Goal: Information Seeking & Learning: Compare options

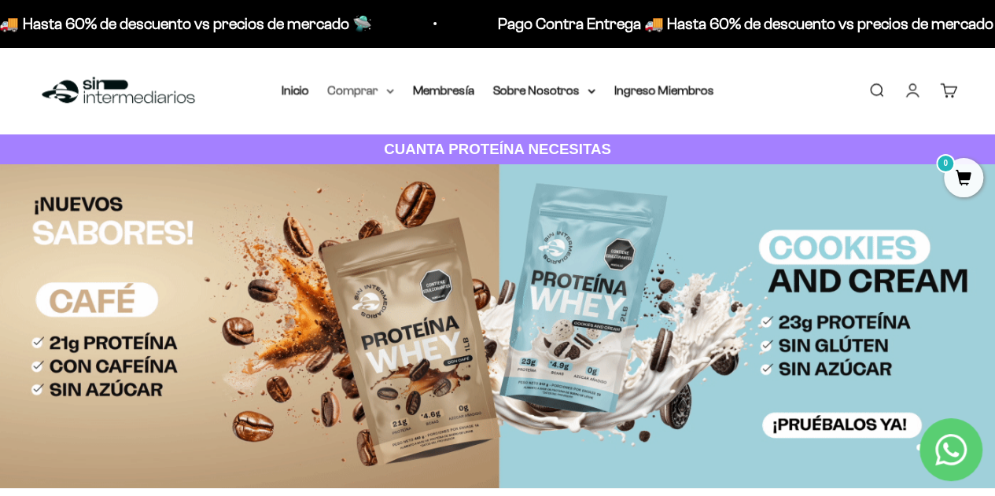
click at [350, 90] on summary "Comprar" at bounding box center [361, 90] width 66 height 20
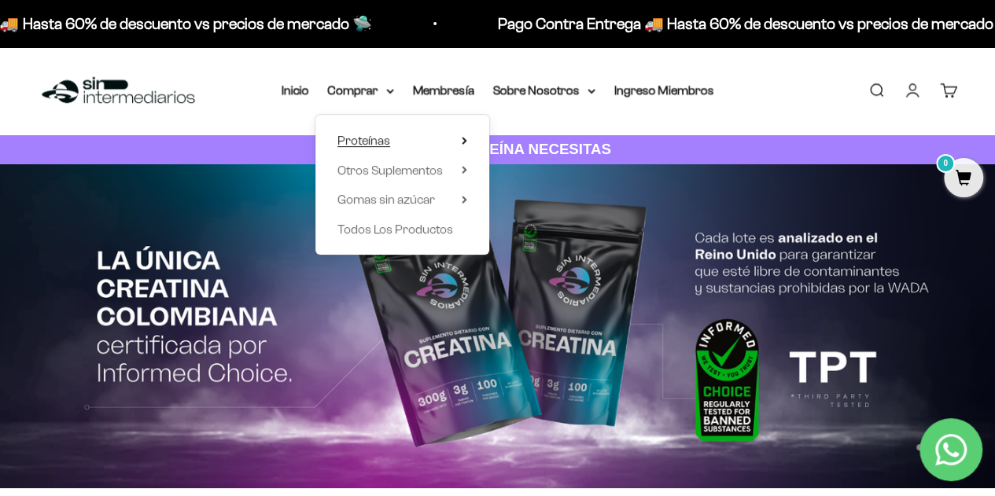
click at [394, 144] on summary "Proteínas" at bounding box center [403, 141] width 130 height 20
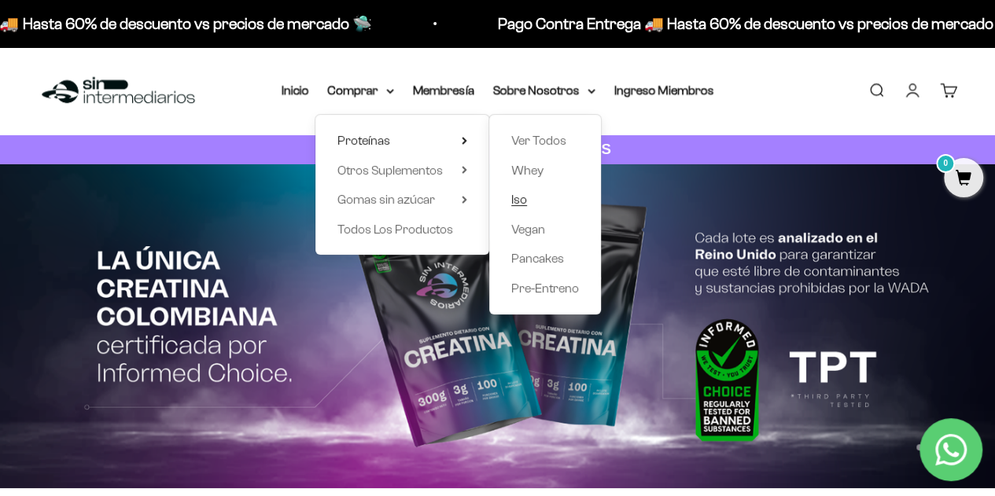
click at [523, 199] on span "Iso" at bounding box center [519, 199] width 16 height 13
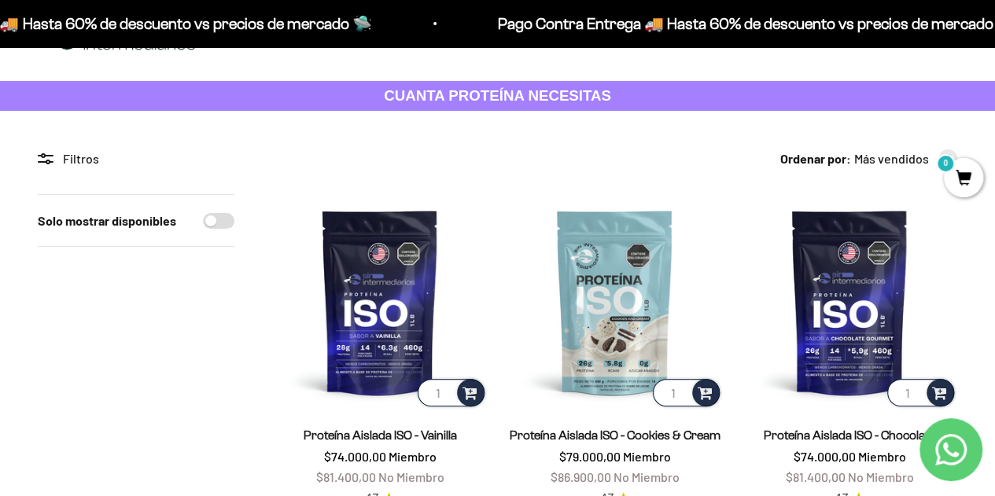
scroll to position [79, 0]
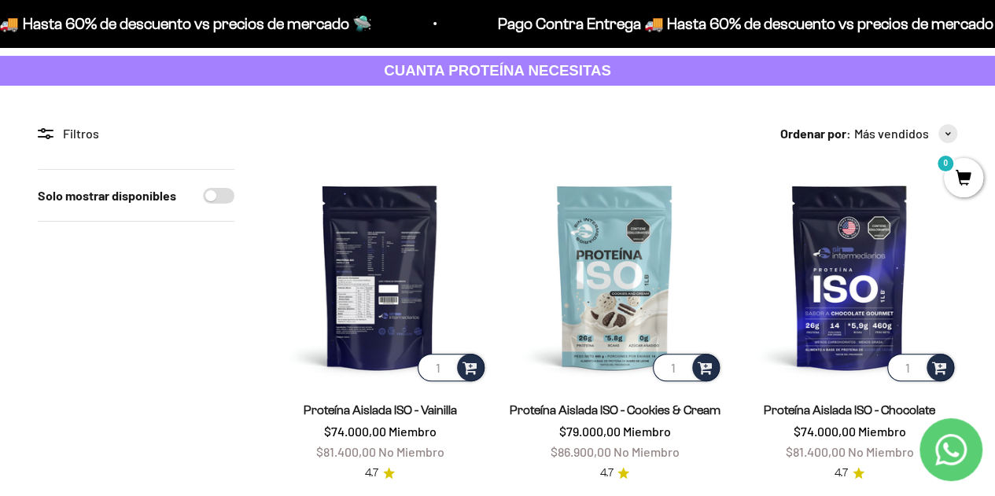
click at [403, 268] on img at bounding box center [380, 277] width 216 height 216
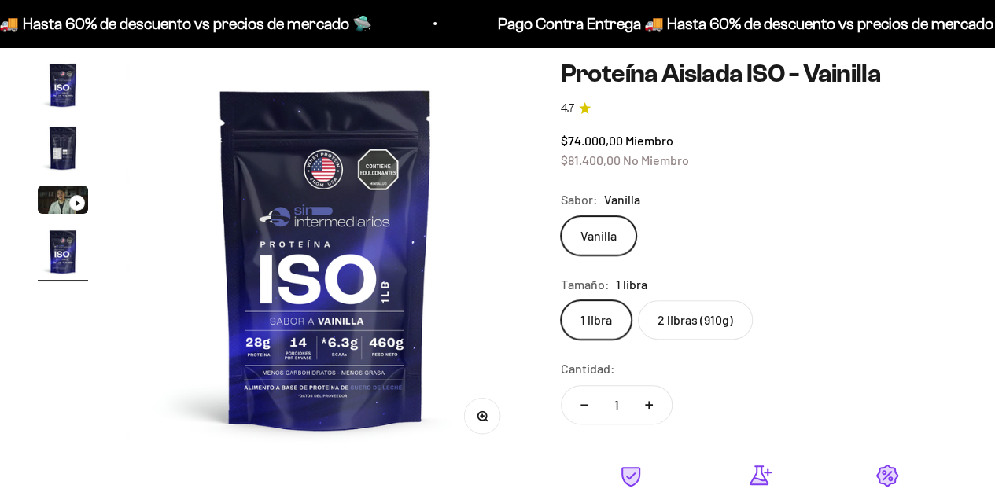
scroll to position [157, 0]
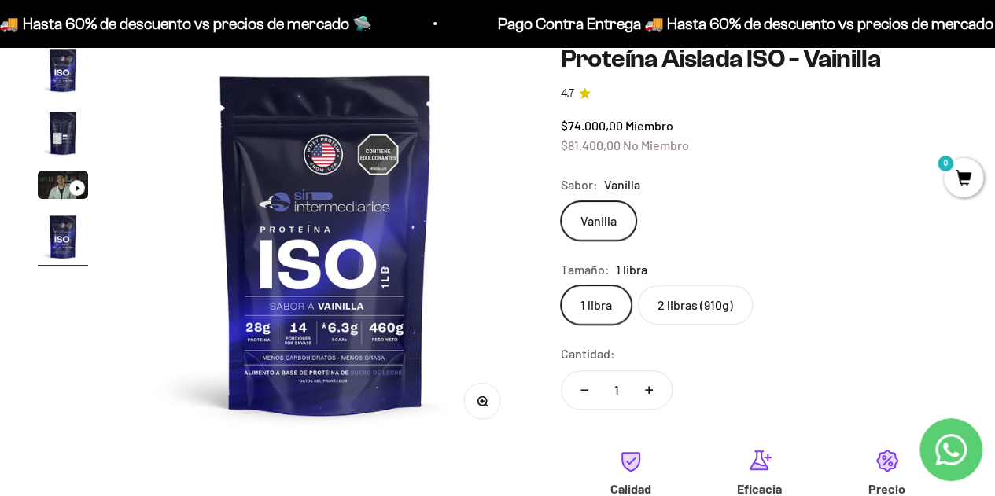
click at [678, 317] on label "2 libras (910g)" at bounding box center [695, 305] width 115 height 39
click at [561, 286] on input "2 libras (910g)" at bounding box center [560, 285] width 1 height 1
click at [73, 190] on div "Ir al artículo 3" at bounding box center [77, 188] width 16 height 16
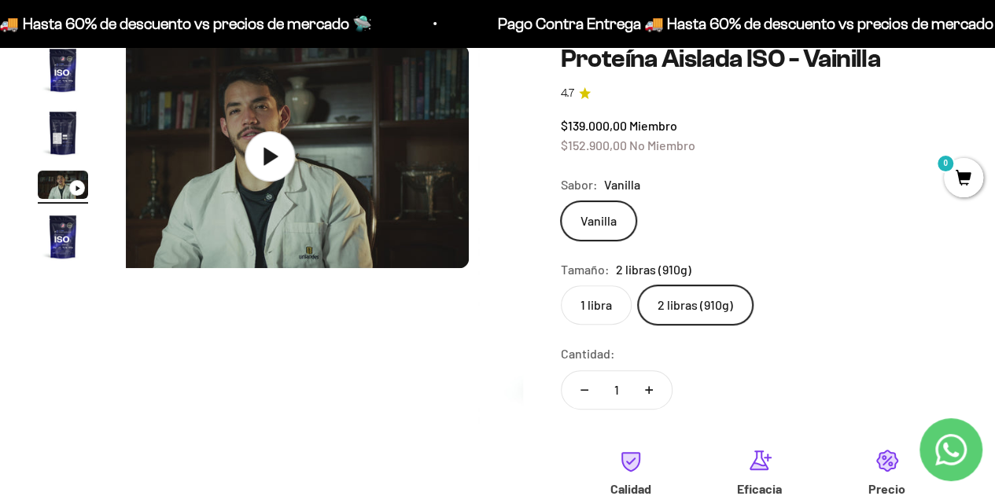
scroll to position [0, 812]
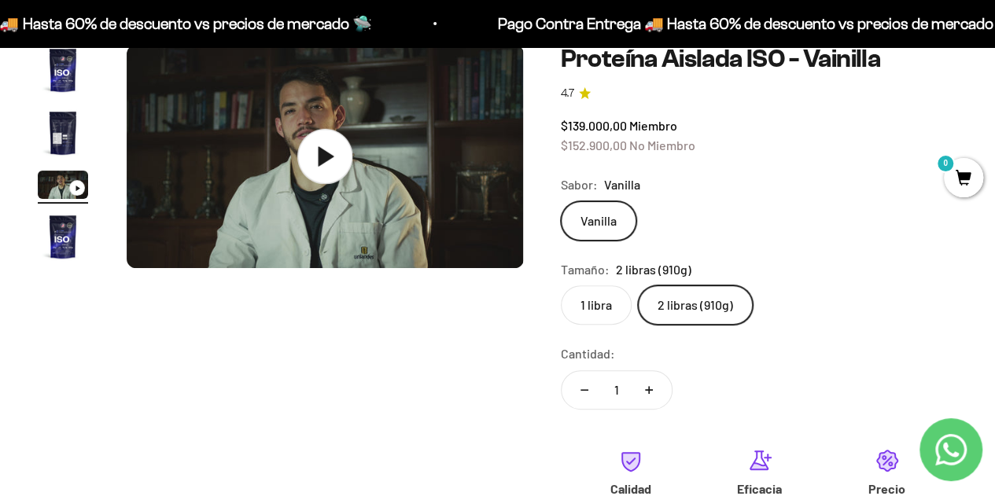
click at [334, 155] on icon at bounding box center [324, 156] width 55 height 55
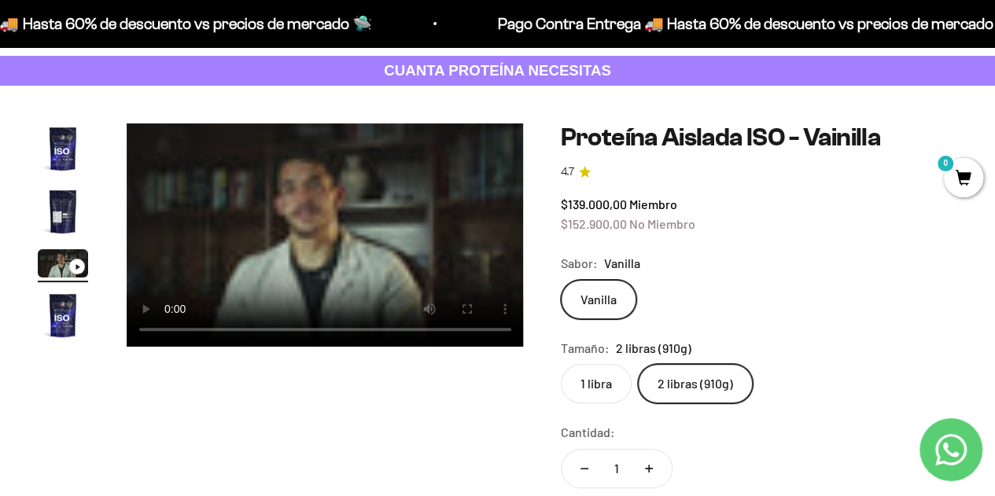
scroll to position [0, 825]
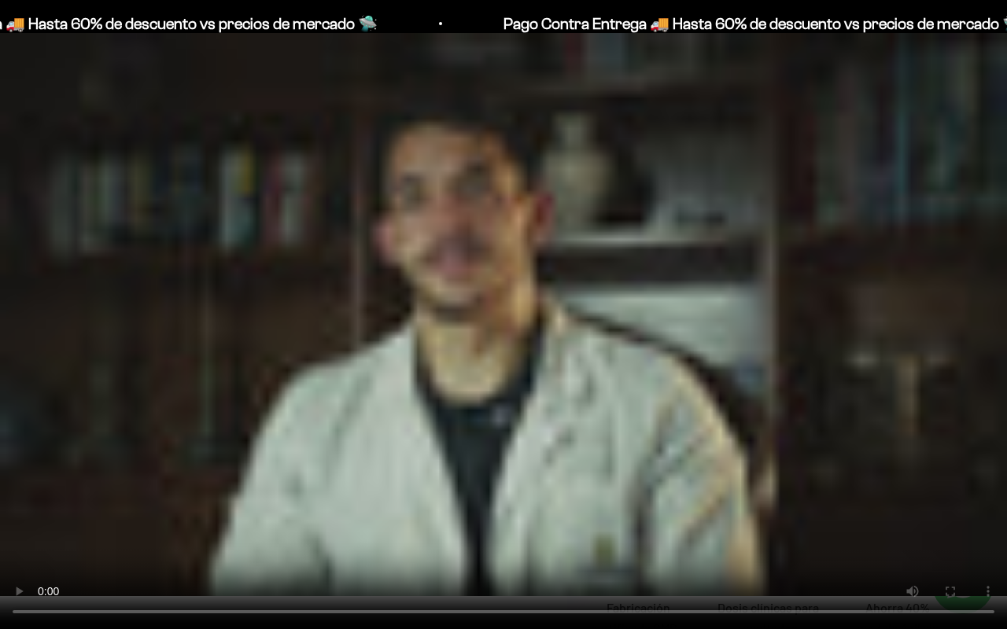
click at [430, 392] on video "Proteína Aislada ISO - Vainilla" at bounding box center [503, 314] width 1007 height 629
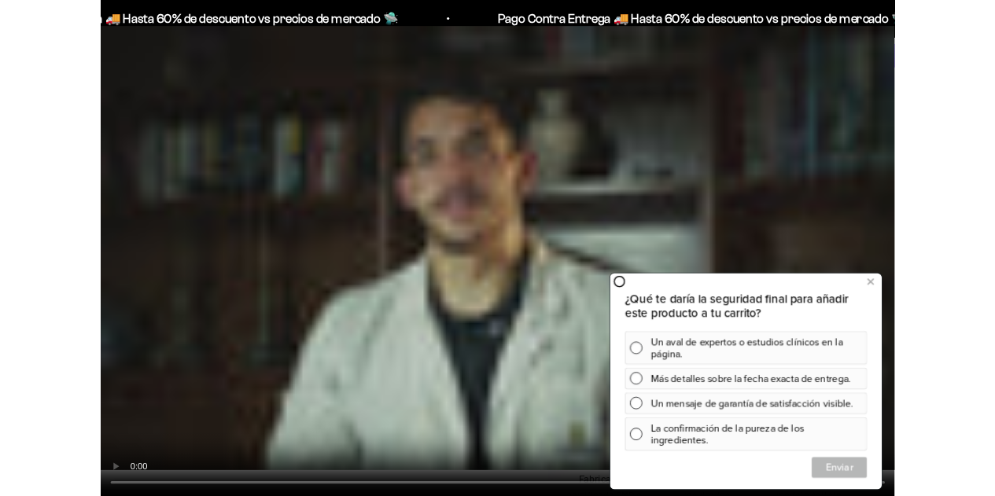
scroll to position [0, 812]
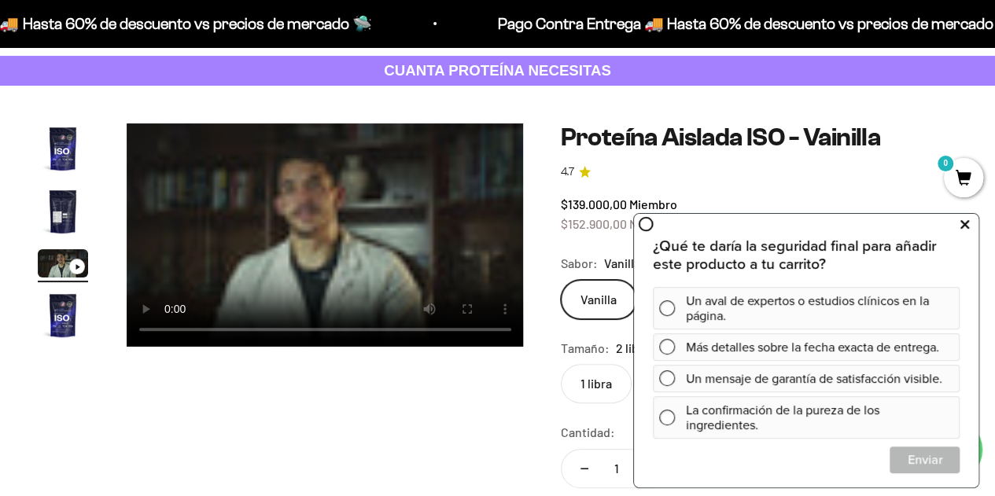
click at [971, 227] on button at bounding box center [964, 224] width 28 height 25
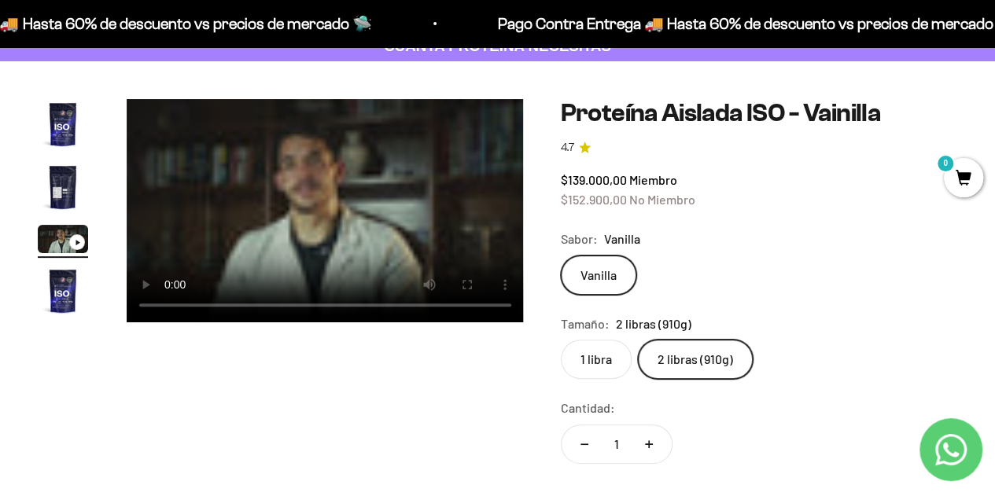
scroll to position [79, 0]
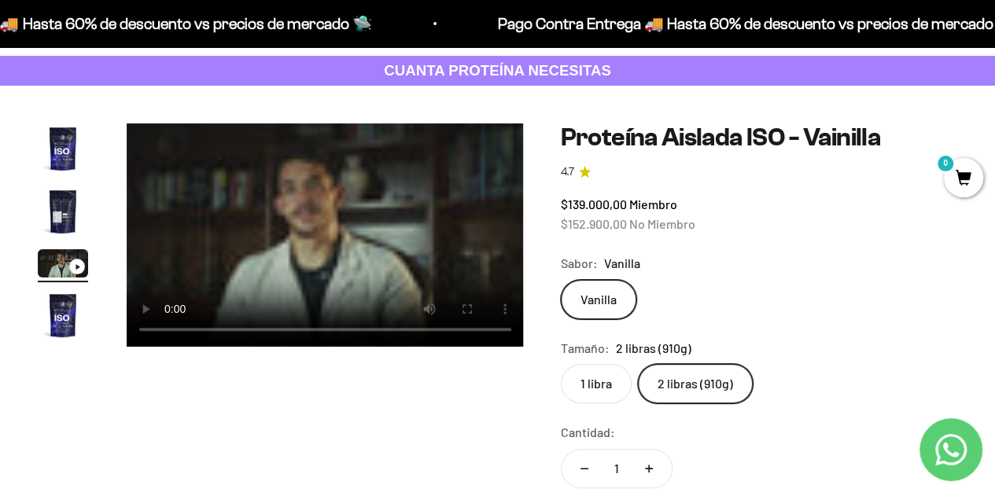
click at [588, 378] on label "1 libra" at bounding box center [596, 383] width 71 height 39
click at [561, 364] on input "1 libra" at bounding box center [560, 363] width 1 height 1
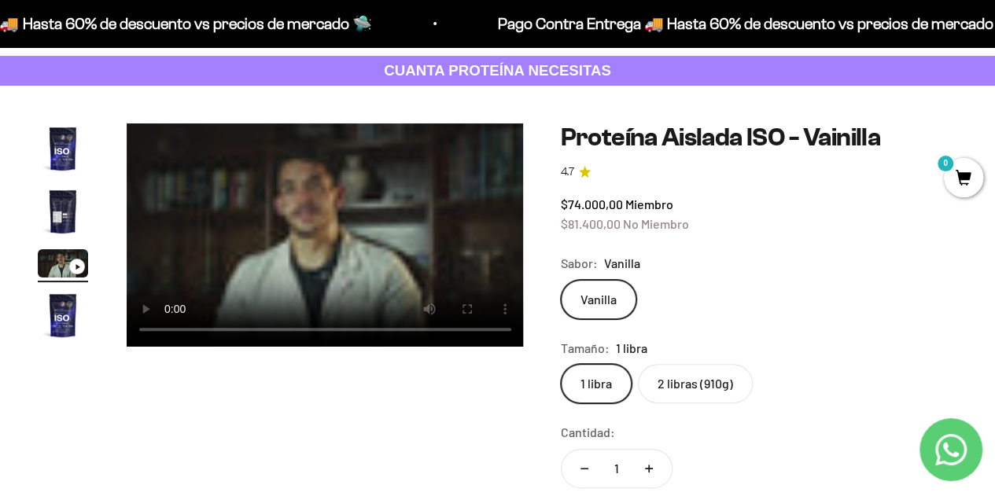
click at [690, 389] on label "2 libras (910g)" at bounding box center [695, 383] width 115 height 39
click at [561, 364] on input "2 libras (910g)" at bounding box center [560, 363] width 1 height 1
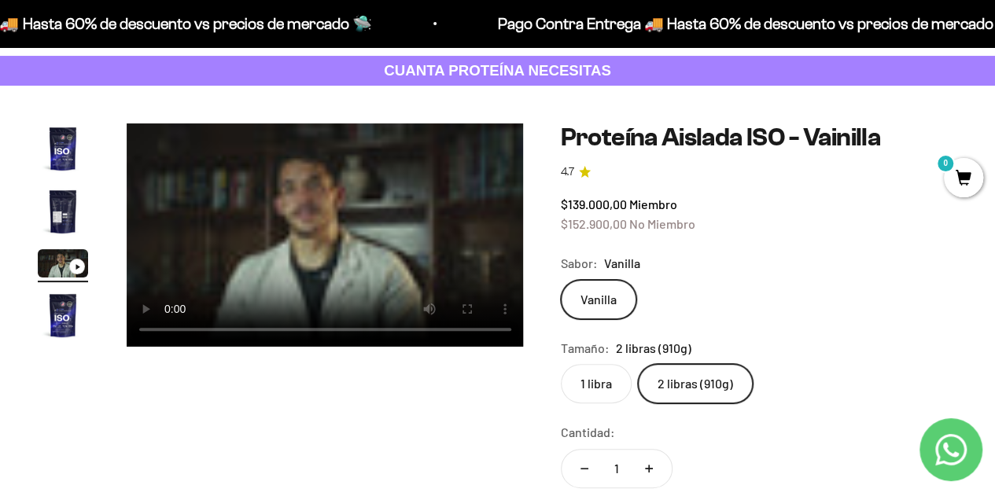
click at [599, 387] on label "1 libra" at bounding box center [596, 383] width 71 height 39
click at [561, 364] on input "1 libra" at bounding box center [560, 363] width 1 height 1
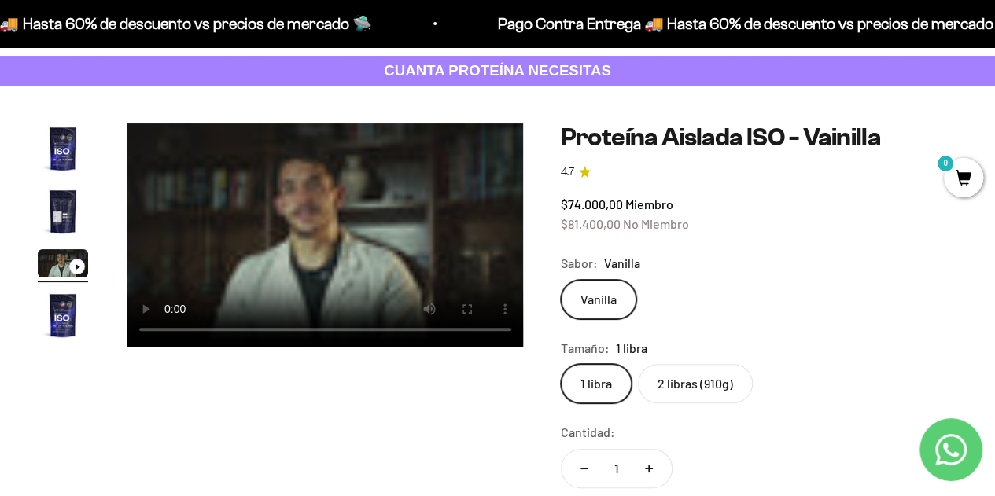
click at [688, 391] on label "2 libras (910g)" at bounding box center [695, 383] width 115 height 39
click at [561, 364] on input "2 libras (910g)" at bounding box center [560, 363] width 1 height 1
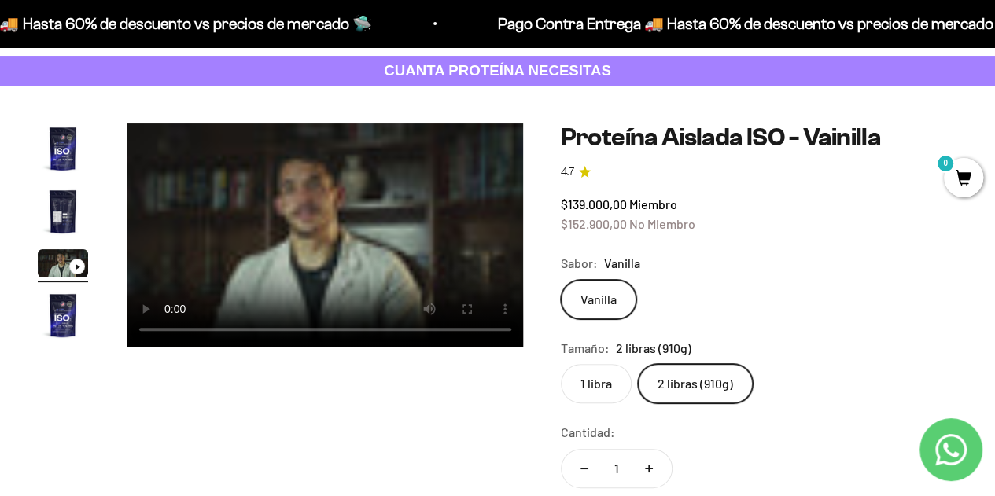
click at [594, 380] on label "1 libra" at bounding box center [596, 383] width 71 height 39
click at [561, 364] on input "1 libra" at bounding box center [560, 363] width 1 height 1
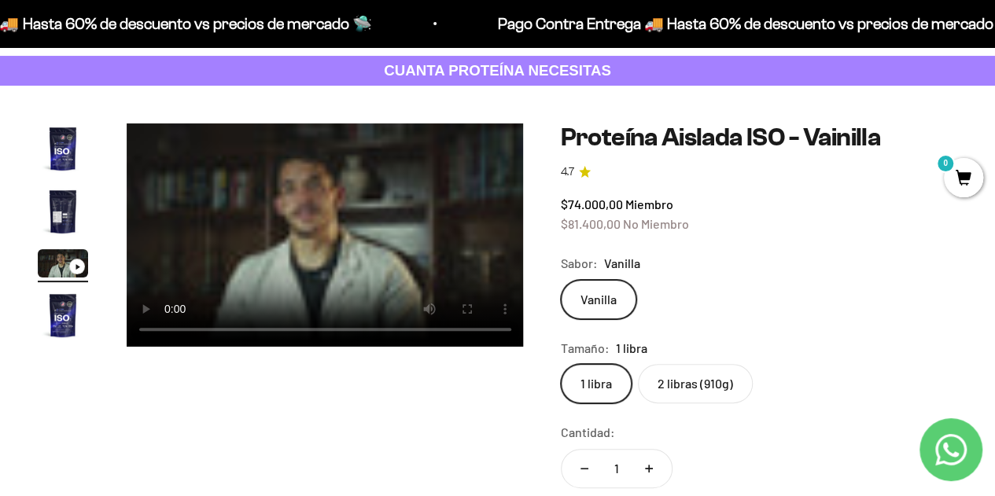
click at [69, 149] on img "Ir al artículo 1" at bounding box center [63, 149] width 50 height 50
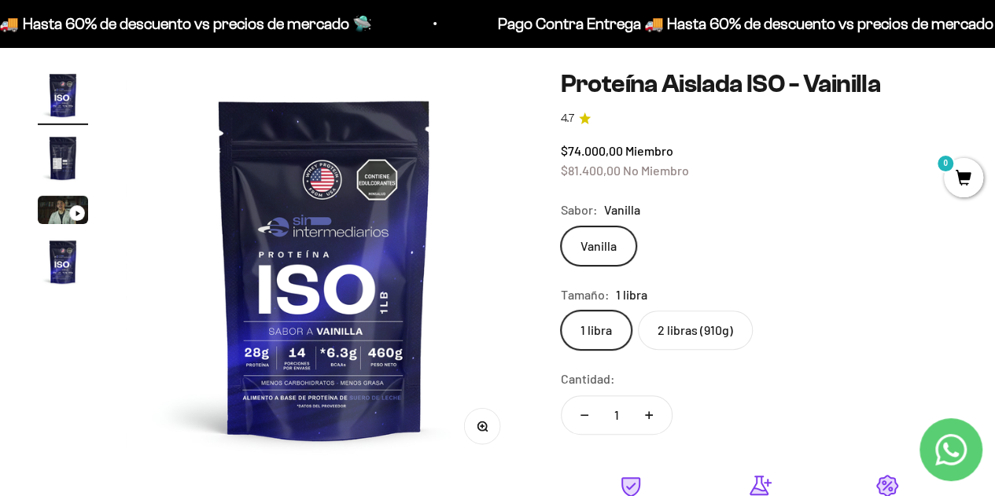
scroll to position [157, 0]
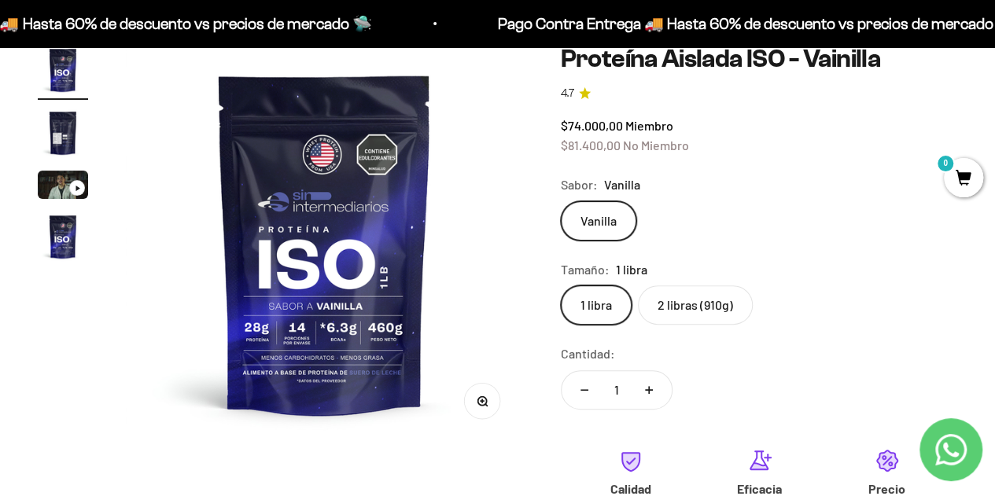
click at [699, 309] on label "2 libras (910g)" at bounding box center [695, 305] width 115 height 39
click at [561, 286] on input "2 libras (910g)" at bounding box center [560, 285] width 1 height 1
click at [61, 234] on img "Ir al artículo 4" at bounding box center [63, 237] width 50 height 50
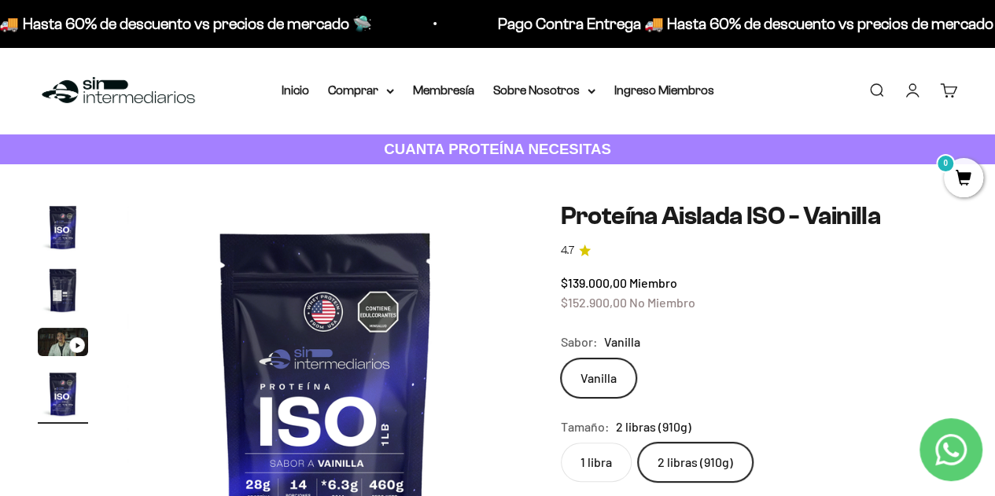
click at [64, 238] on img "Ir al artículo 1" at bounding box center [63, 227] width 50 height 50
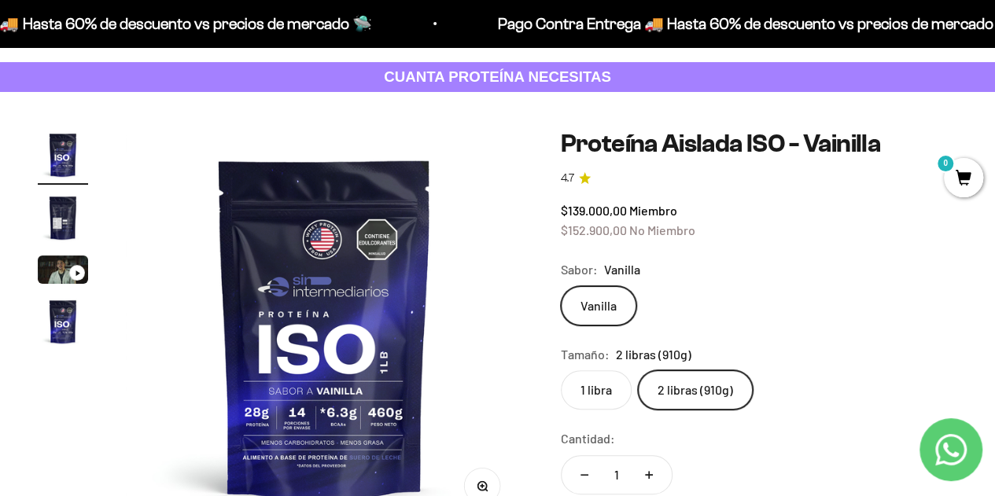
scroll to position [157, 0]
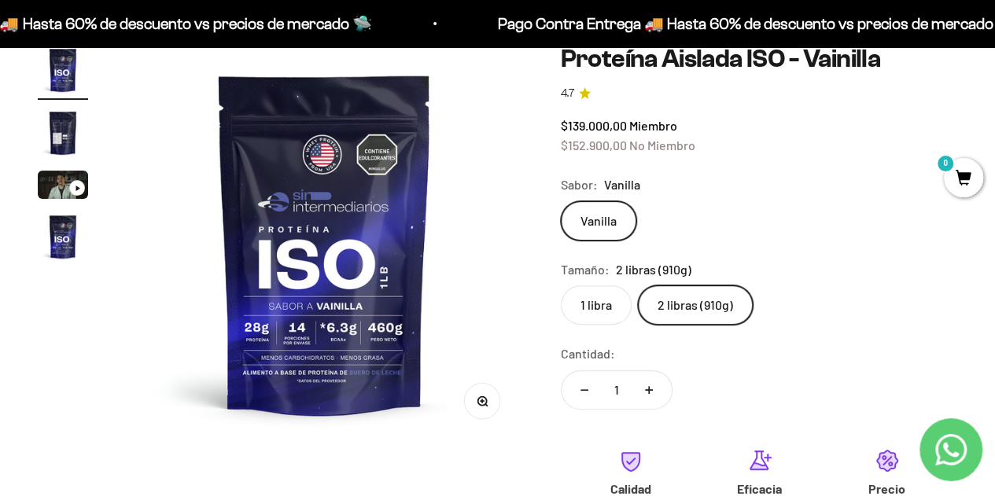
click at [69, 237] on img "Ir al artículo 4" at bounding box center [63, 237] width 50 height 50
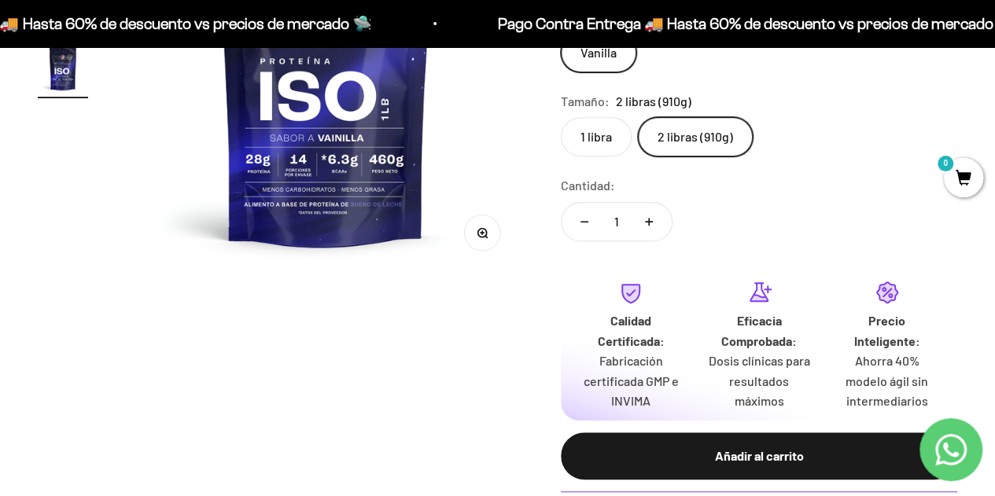
scroll to position [236, 0]
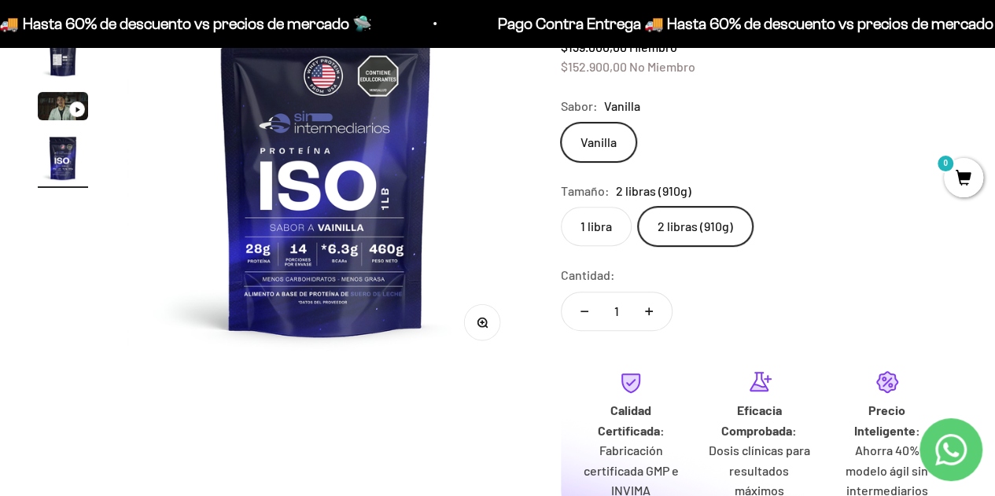
click at [707, 229] on label "2 libras (910g)" at bounding box center [695, 226] width 115 height 39
click at [561, 207] on input "2 libras (910g)" at bounding box center [560, 206] width 1 height 1
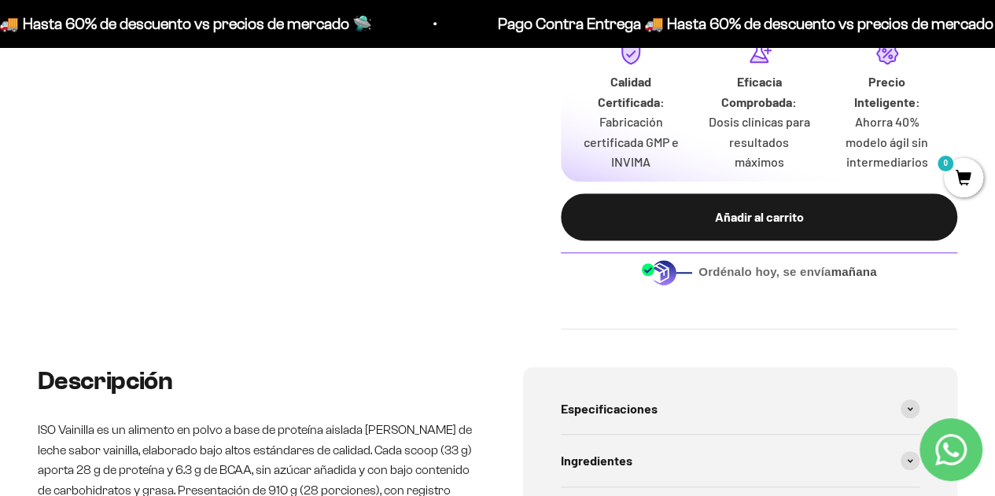
scroll to position [708, 0]
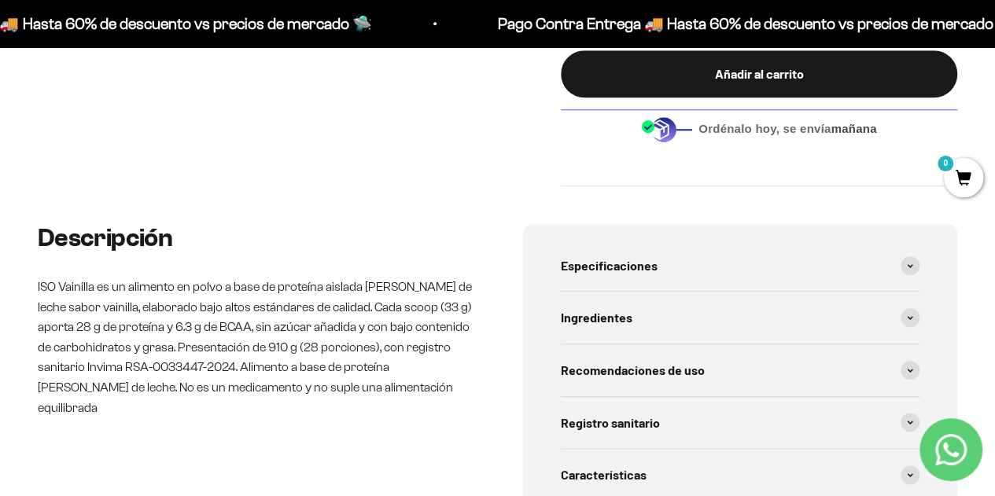
click at [717, 330] on div "Ingredientes" at bounding box center [741, 318] width 360 height 52
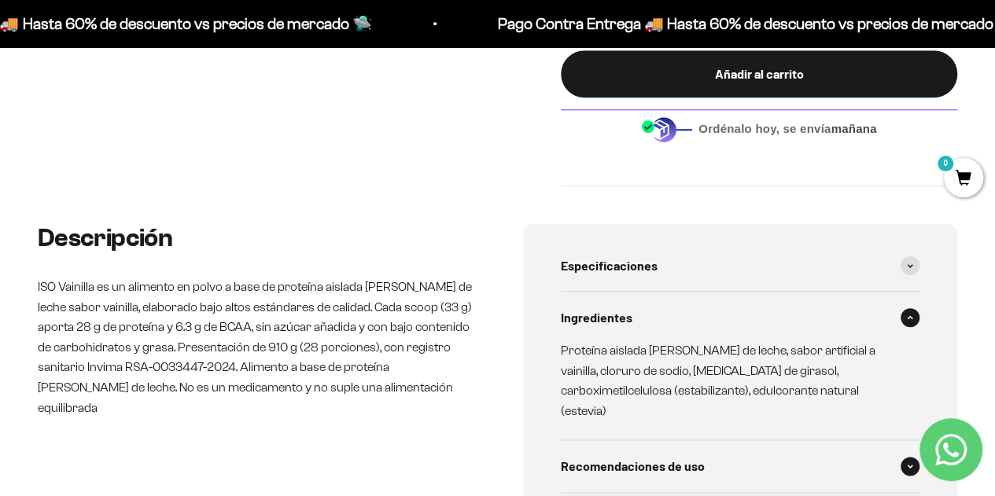
scroll to position [787, 0]
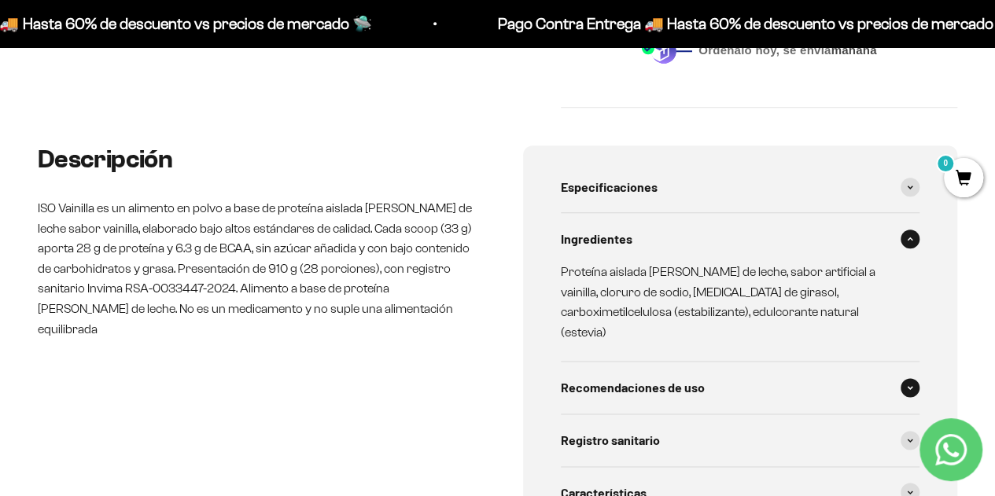
click at [679, 378] on span "Recomendaciones de uso" at bounding box center [633, 388] width 144 height 20
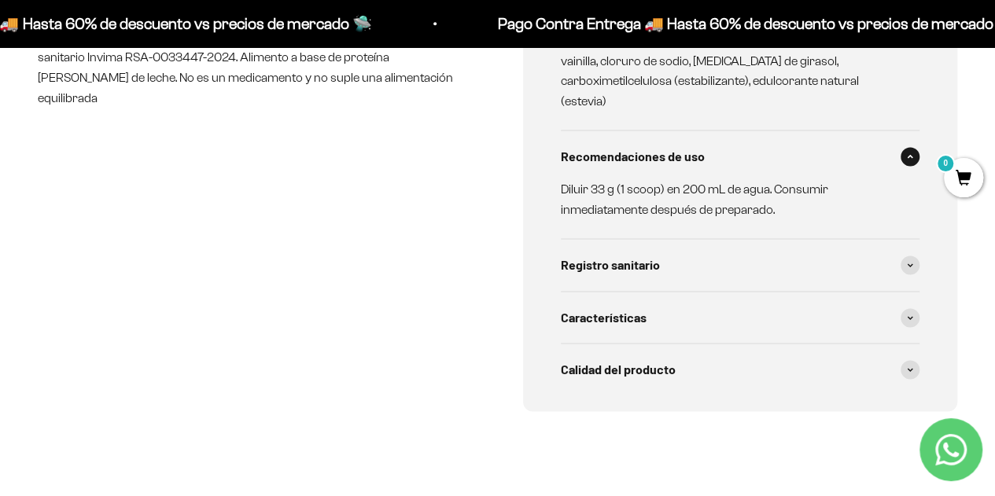
scroll to position [1023, 0]
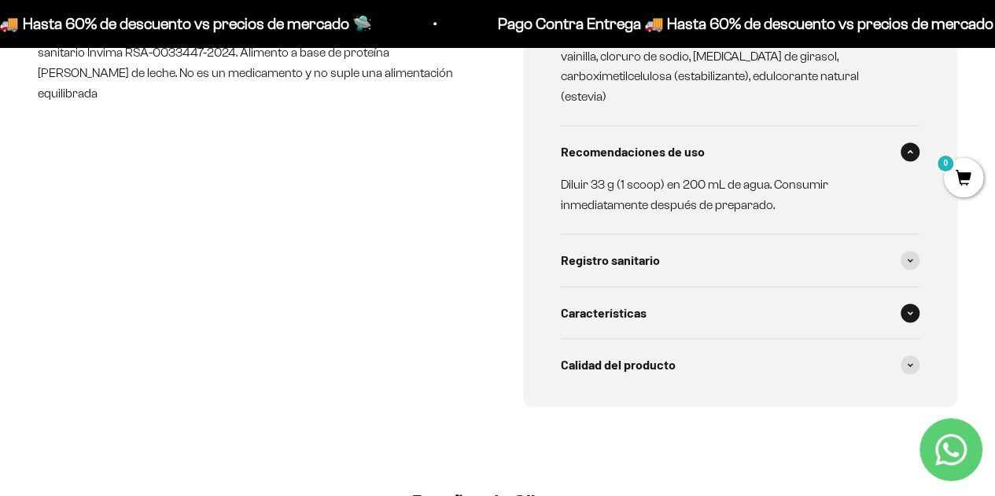
click at [630, 303] on span "Características" at bounding box center [604, 313] width 86 height 20
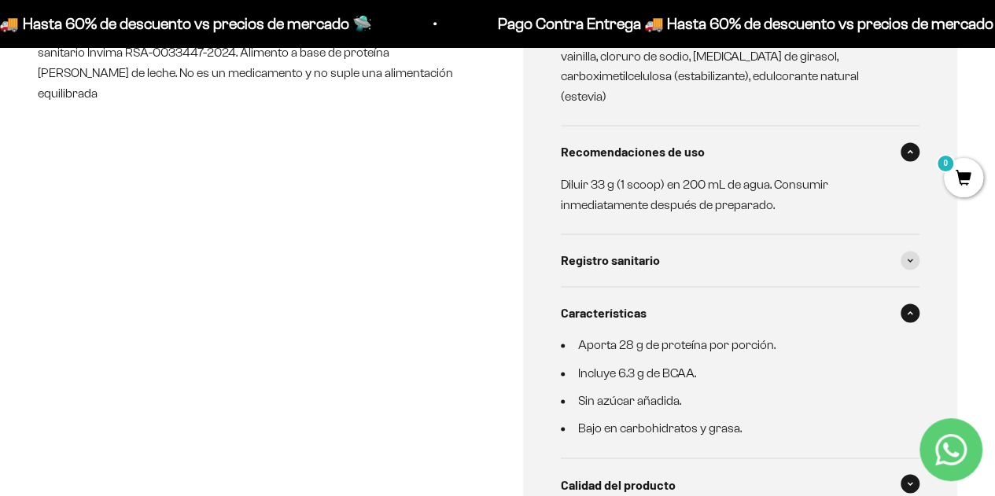
scroll to position [1101, 0]
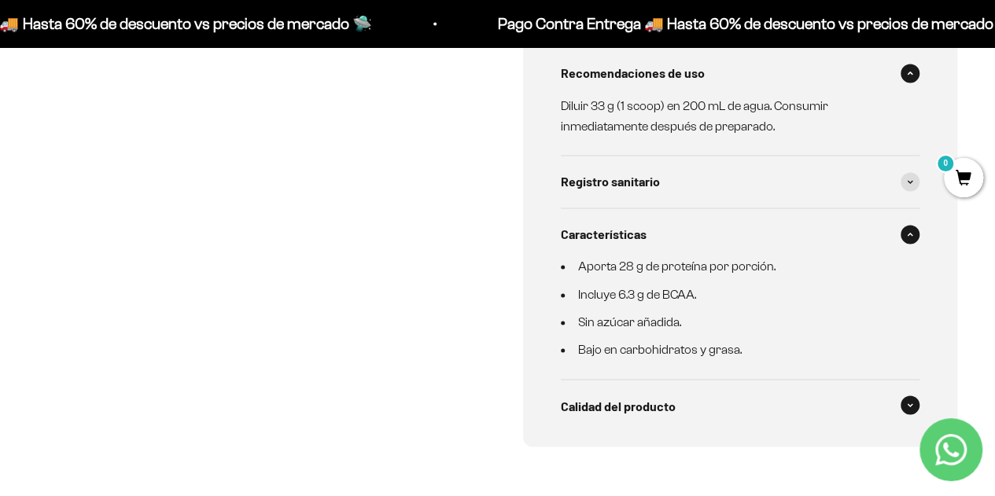
click at [639, 396] on span "Calidad del producto" at bounding box center [618, 406] width 115 height 20
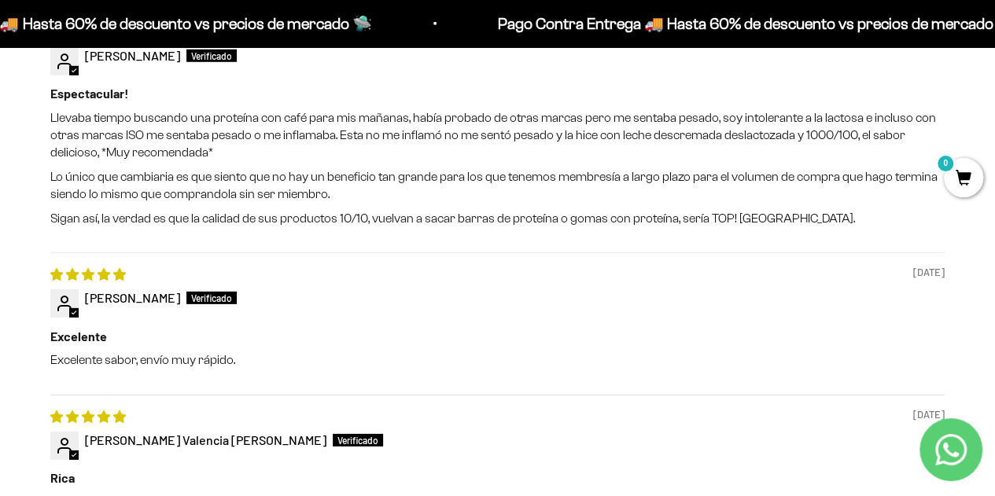
scroll to position [2439, 0]
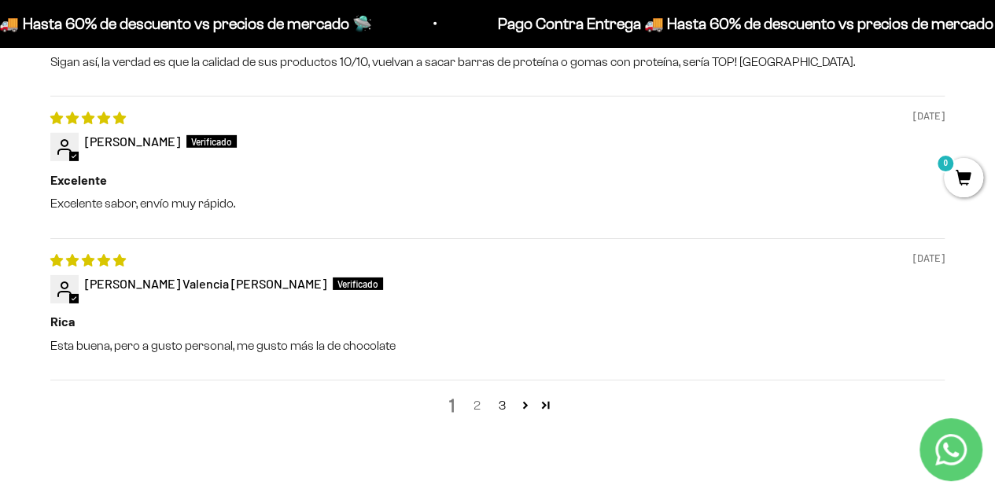
click at [480, 397] on link "2" at bounding box center [477, 406] width 25 height 19
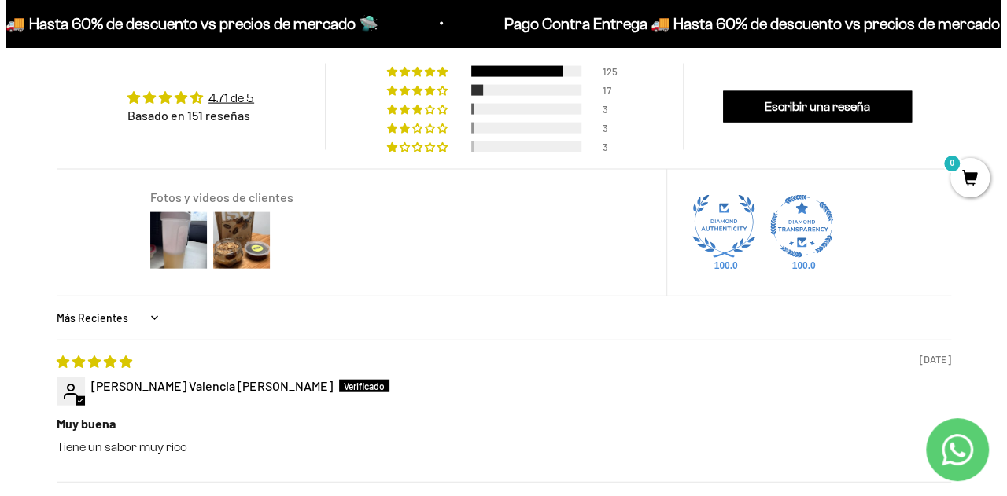
scroll to position [1514, 0]
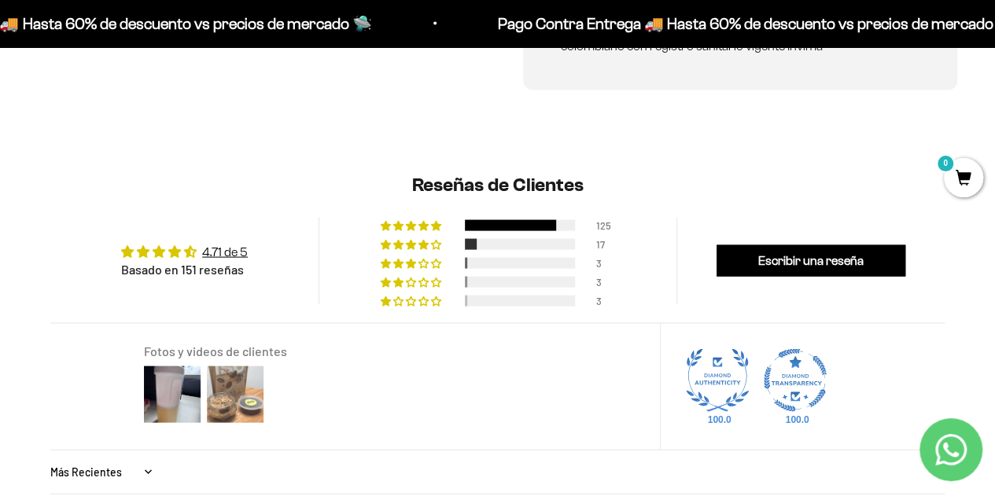
click at [247, 370] on img at bounding box center [235, 394] width 63 height 63
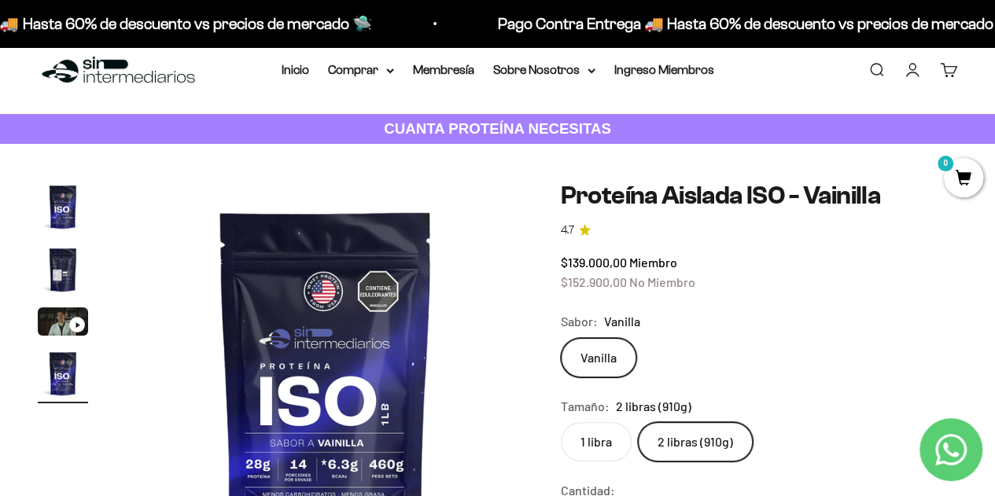
scroll to position [19, 0]
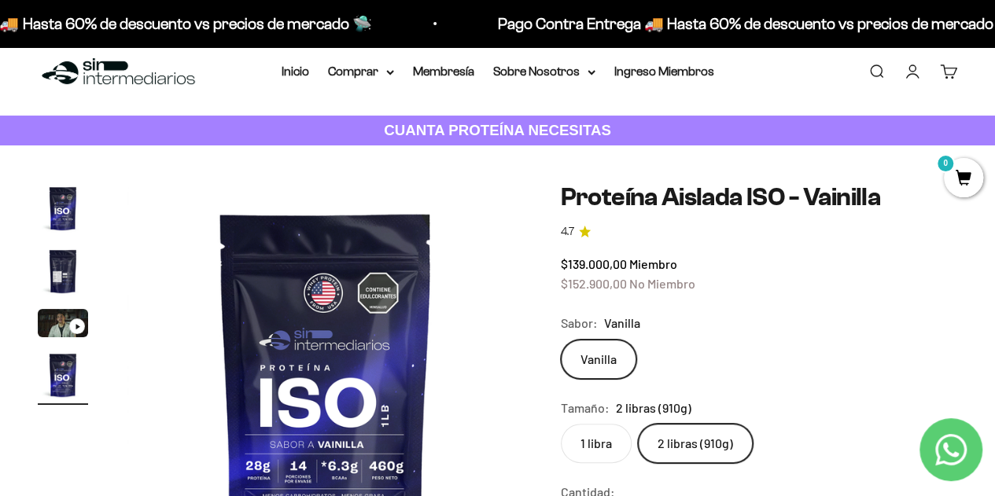
click at [584, 426] on label "1 libra" at bounding box center [596, 443] width 71 height 39
click at [561, 424] on input "1 libra" at bounding box center [560, 423] width 1 height 1
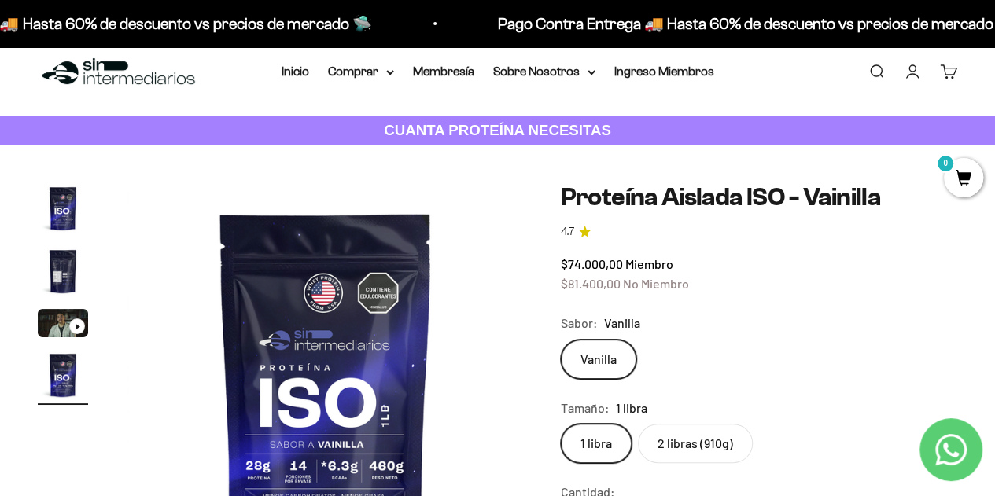
scroll to position [98, 0]
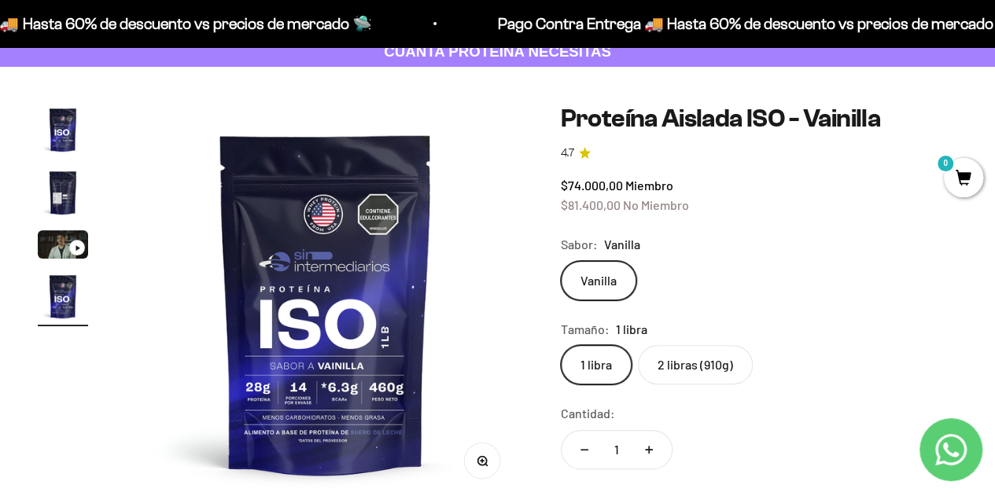
click at [661, 355] on label "2 libras (910g)" at bounding box center [695, 364] width 115 height 39
click at [561, 345] on input "2 libras (910g)" at bounding box center [560, 345] width 1 height 1
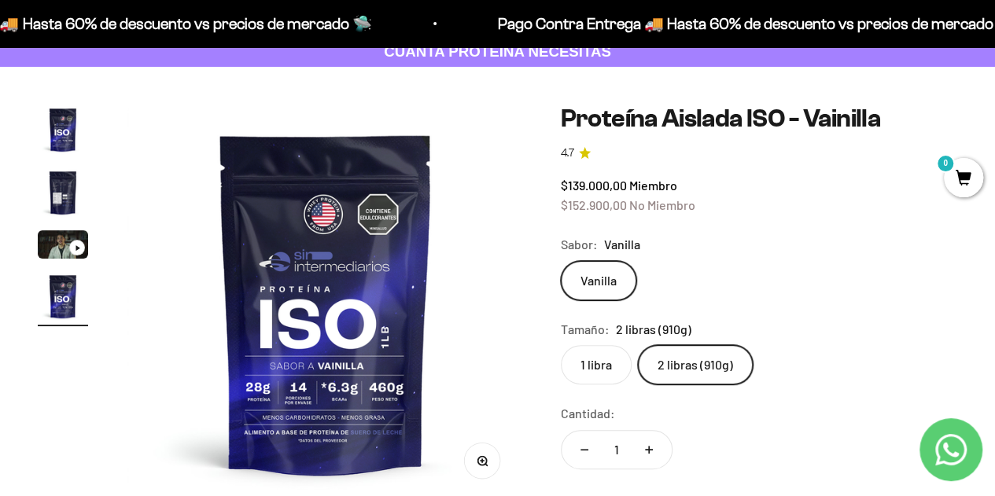
click at [139, 116] on img at bounding box center [325, 303] width 397 height 397
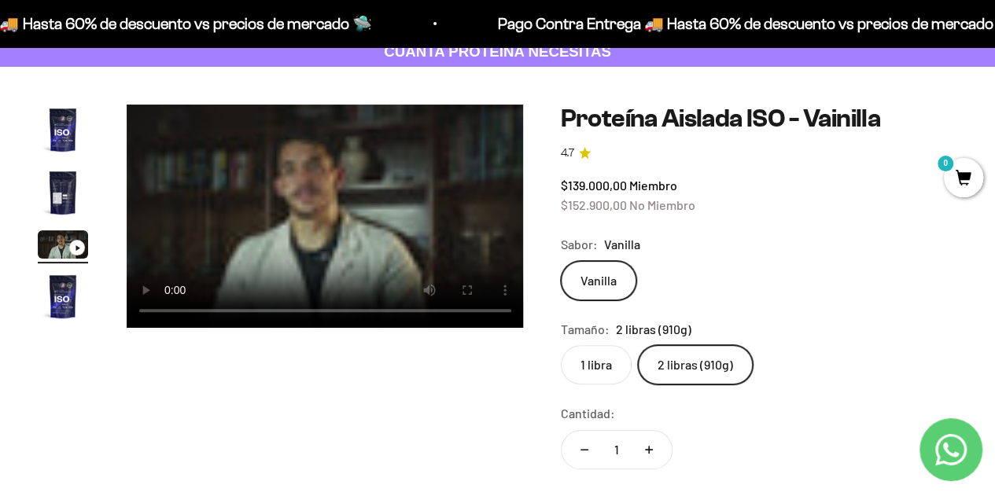
scroll to position [19, 0]
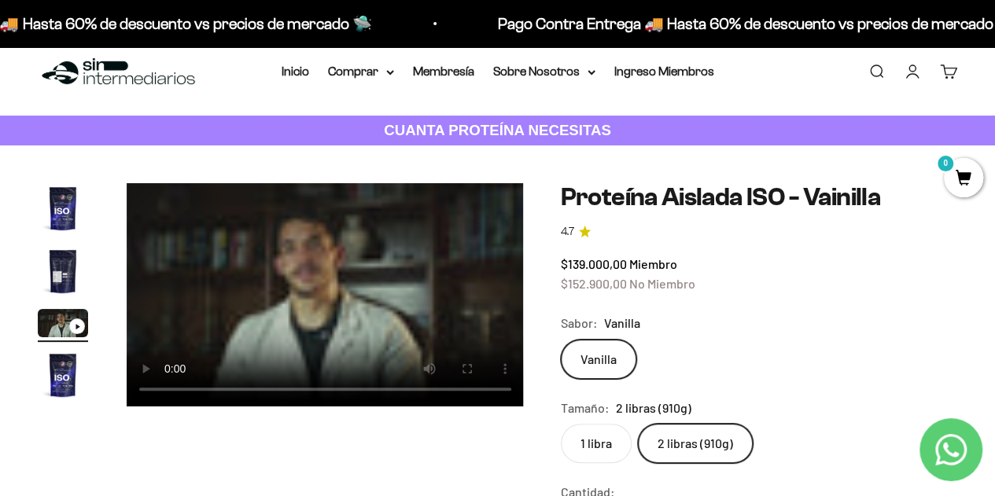
click at [81, 329] on div "Ir al artículo 3" at bounding box center [77, 327] width 16 height 16
click at [58, 327] on img "Ir al artículo 3" at bounding box center [63, 323] width 50 height 28
click at [60, 319] on img "Ir al artículo 3" at bounding box center [63, 323] width 50 height 28
click at [61, 323] on img "Ir al artículo 3" at bounding box center [63, 323] width 50 height 28
click at [352, 328] on video "Proteína Aislada ISO - Vainilla" at bounding box center [325, 294] width 397 height 223
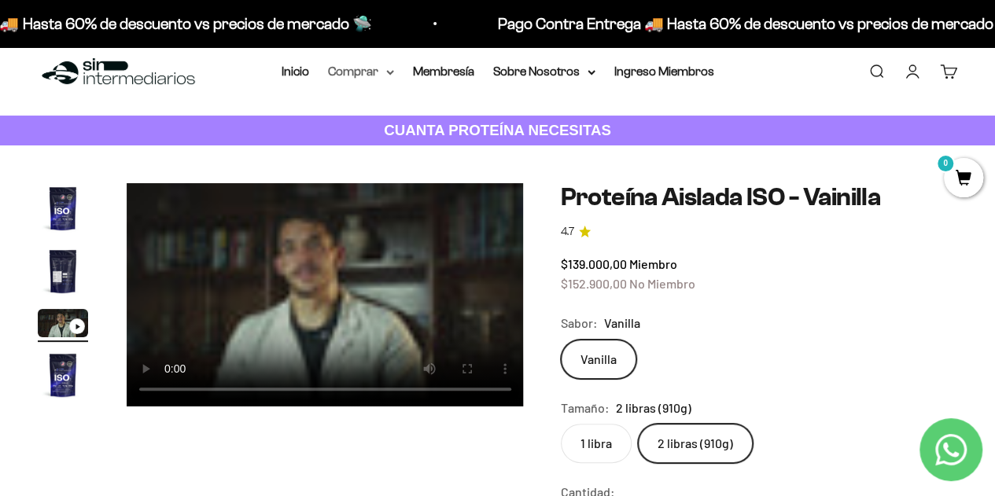
click at [360, 67] on summary "Comprar" at bounding box center [361, 71] width 66 height 20
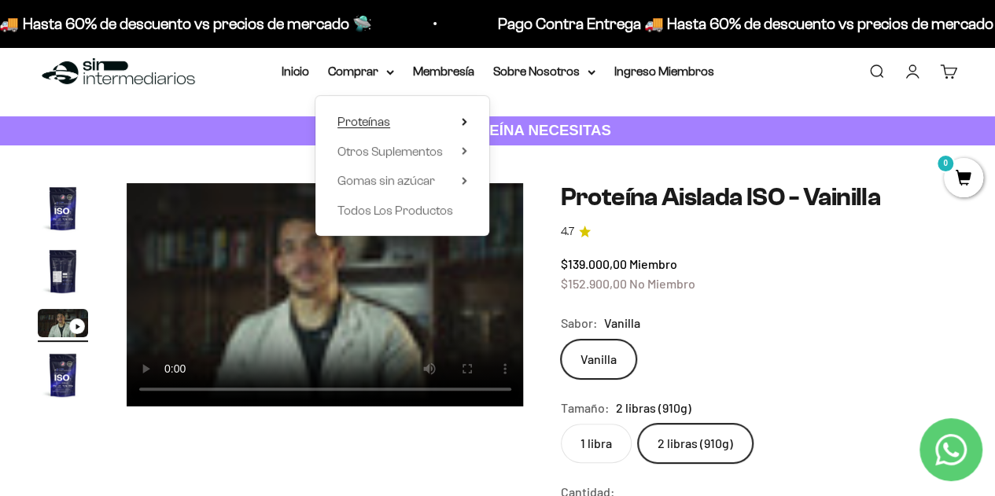
click at [367, 123] on span "Proteínas" at bounding box center [364, 121] width 53 height 13
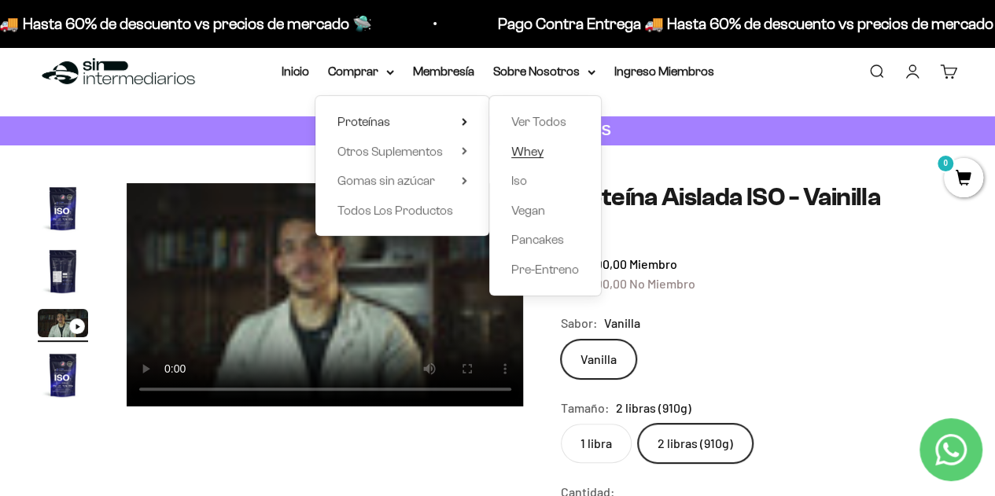
click at [535, 151] on span "Whey" at bounding box center [527, 151] width 32 height 13
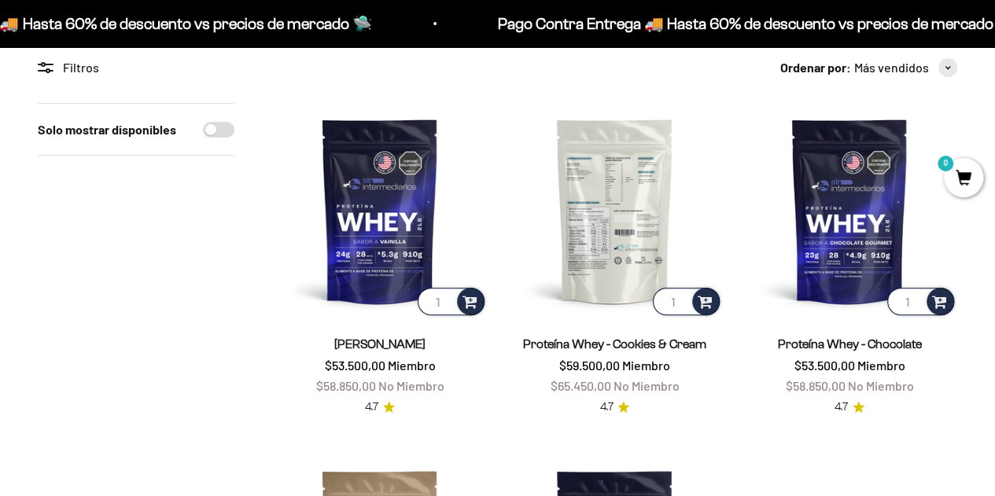
scroll to position [157, 0]
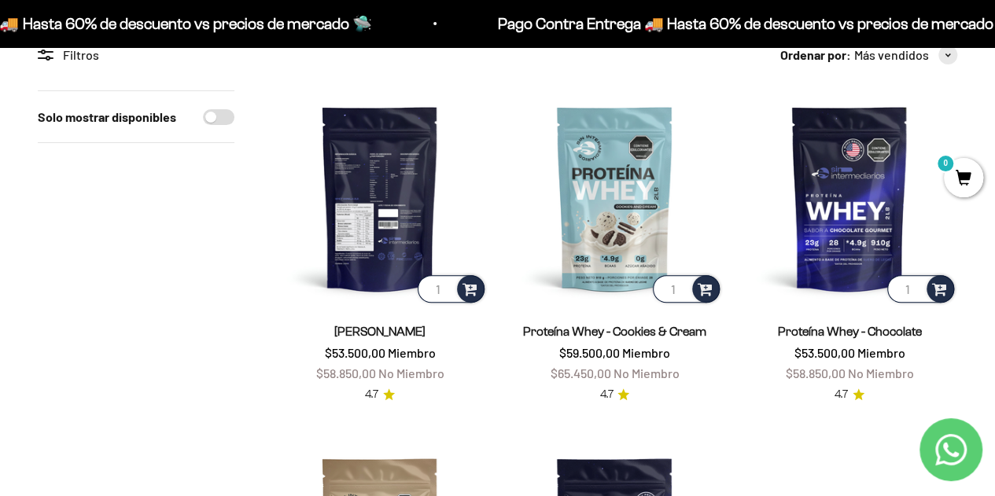
click at [379, 208] on img at bounding box center [380, 198] width 216 height 216
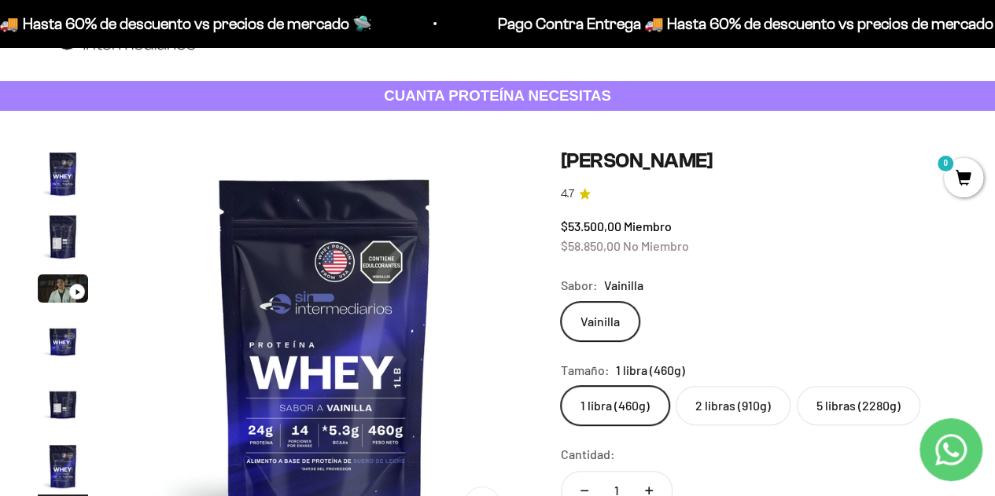
scroll to position [157, 0]
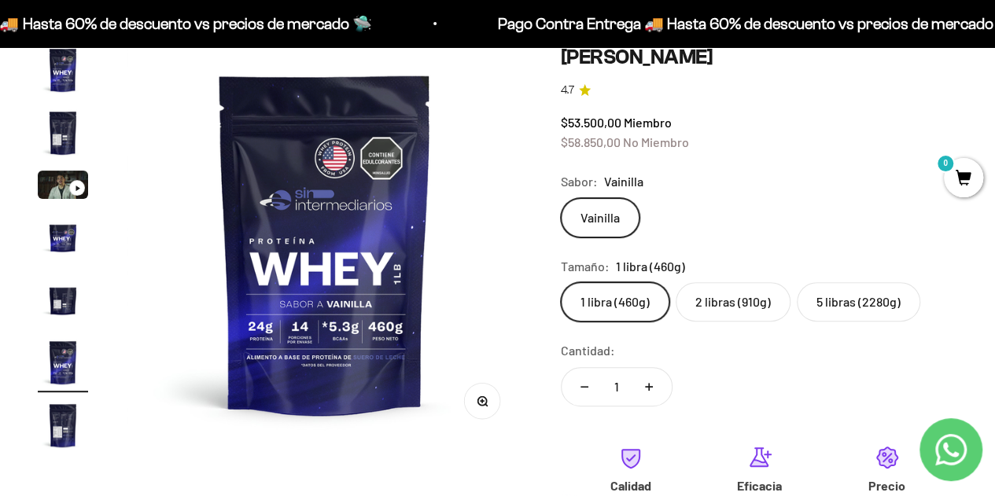
click at [725, 308] on label "2 libras (910g)" at bounding box center [733, 301] width 115 height 39
click at [561, 282] on input "2 libras (910g)" at bounding box center [560, 282] width 1 height 1
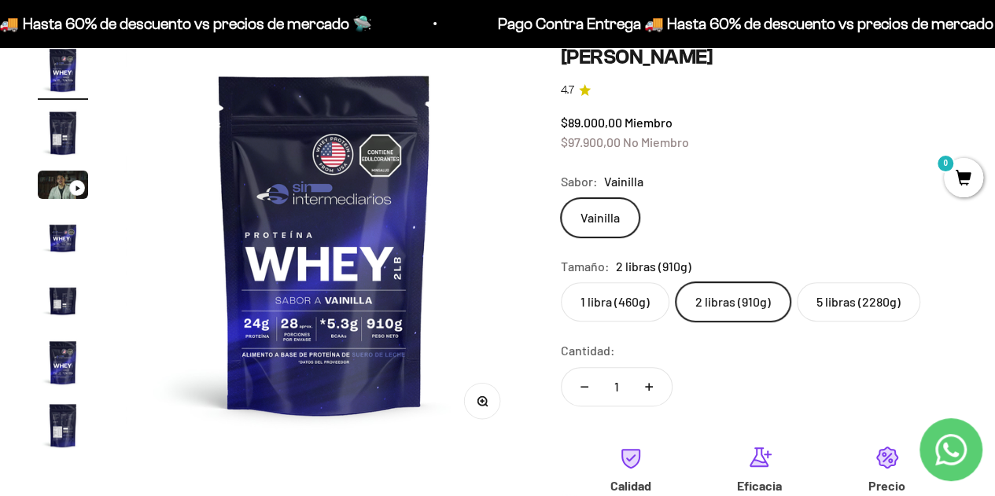
click at [579, 298] on label "1 libra (460g)" at bounding box center [615, 301] width 109 height 39
click at [561, 282] on input "1 libra (460g)" at bounding box center [560, 282] width 1 height 1
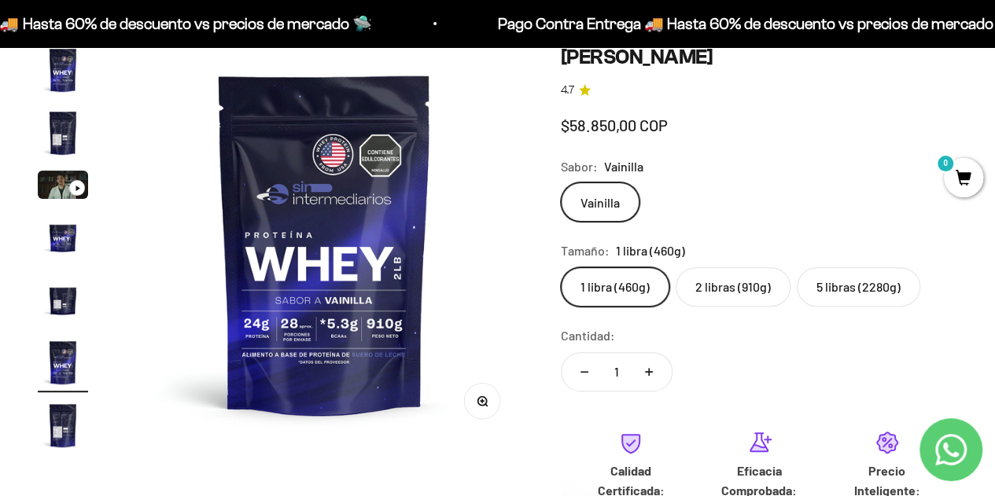
scroll to position [0, 2031]
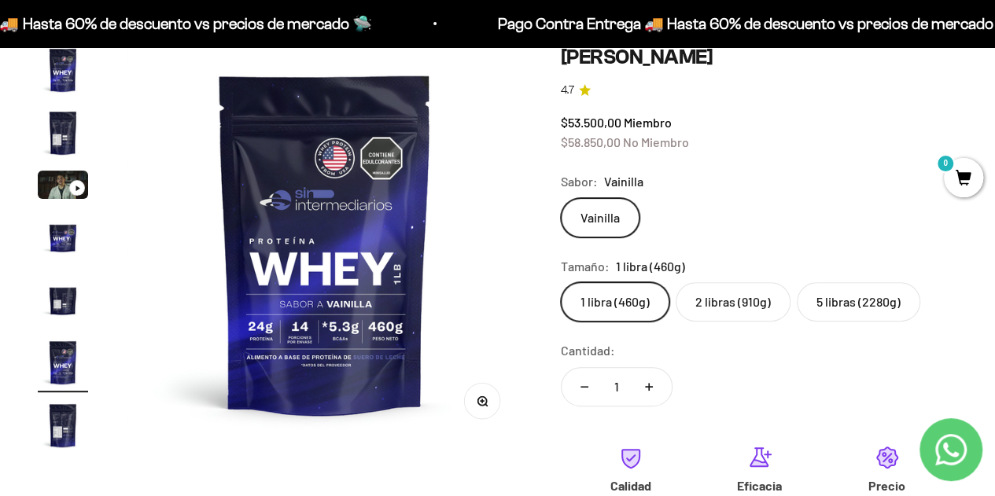
click at [707, 309] on label "2 libras (910g)" at bounding box center [733, 301] width 115 height 39
click at [561, 282] on input "2 libras (910g)" at bounding box center [560, 282] width 1 height 1
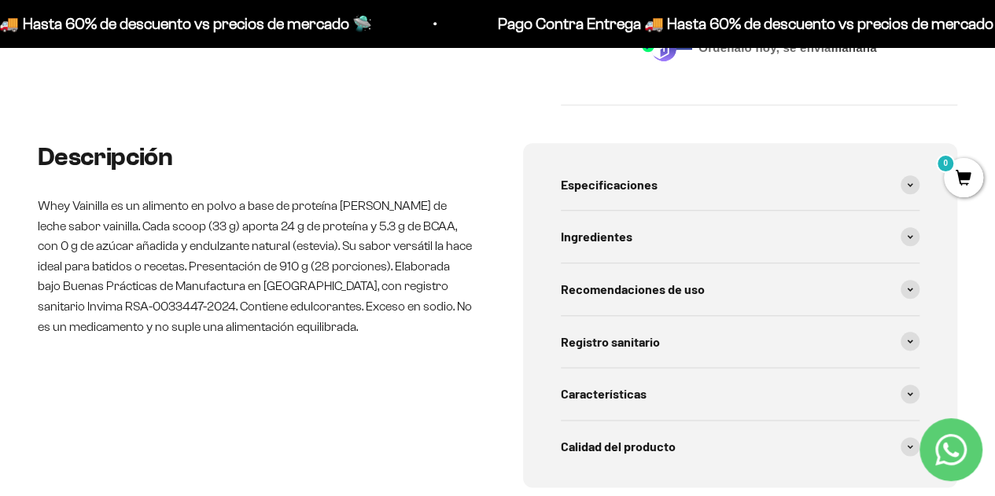
scroll to position [787, 0]
click at [684, 245] on div "Ingredientes" at bounding box center [741, 236] width 360 height 52
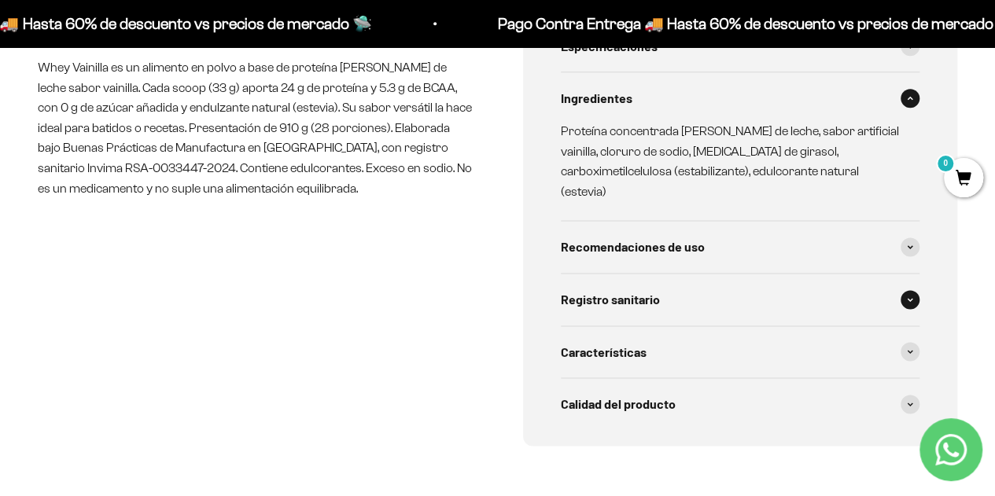
scroll to position [944, 0]
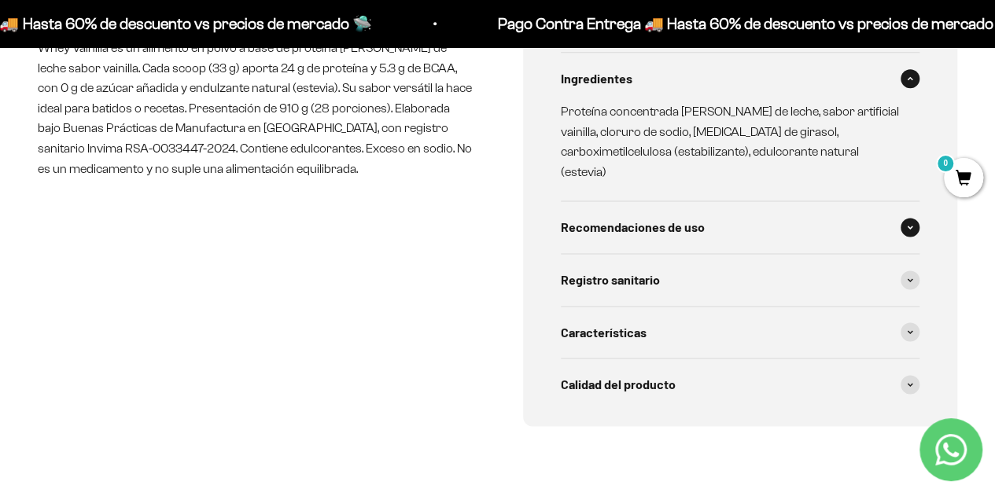
click at [694, 217] on span "Recomendaciones de uso" at bounding box center [633, 227] width 144 height 20
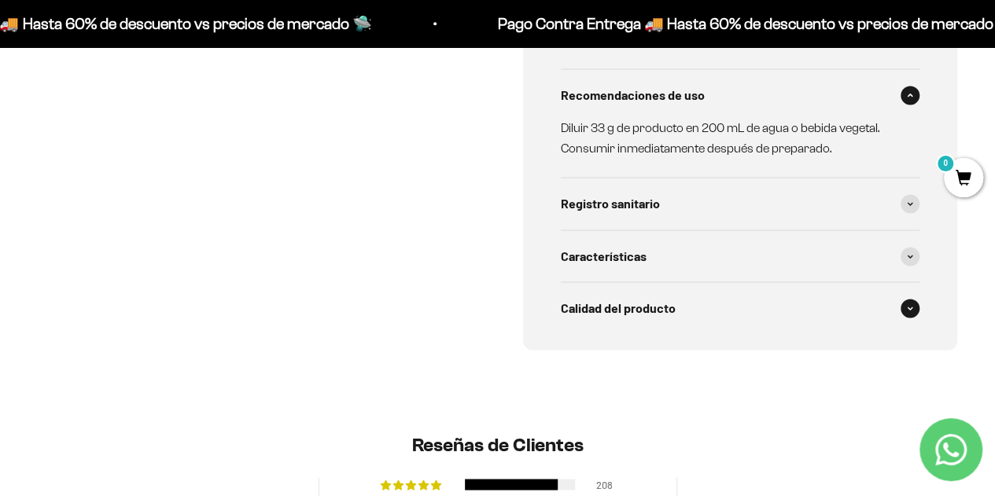
scroll to position [1101, 0]
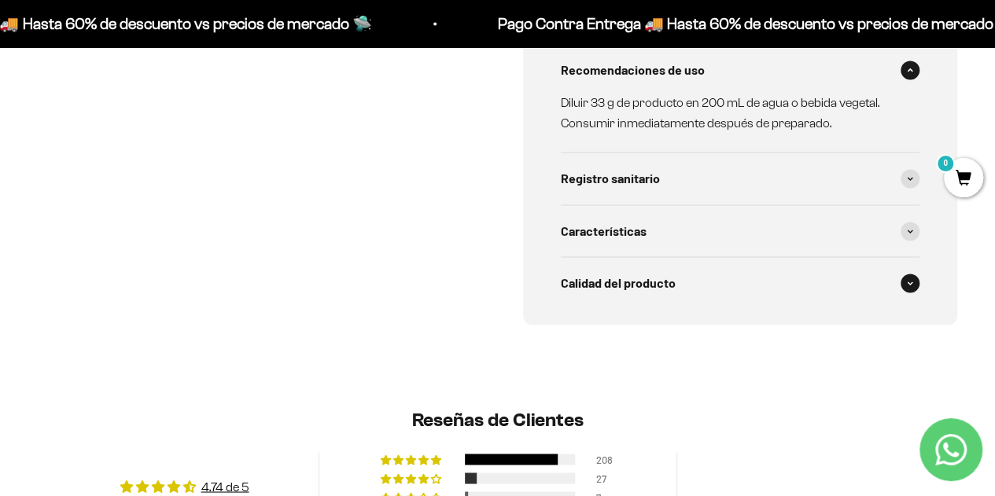
click at [687, 257] on div "Calidad del producto" at bounding box center [741, 283] width 360 height 52
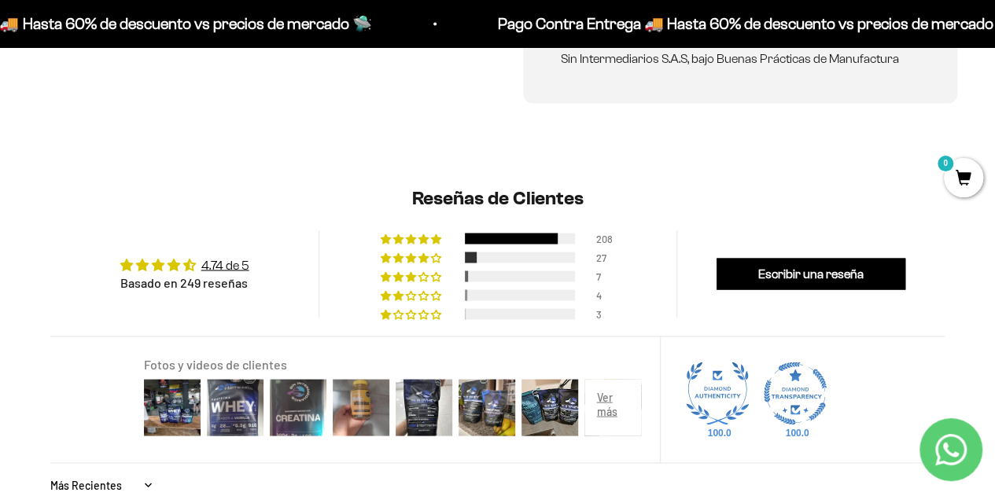
scroll to position [1416, 0]
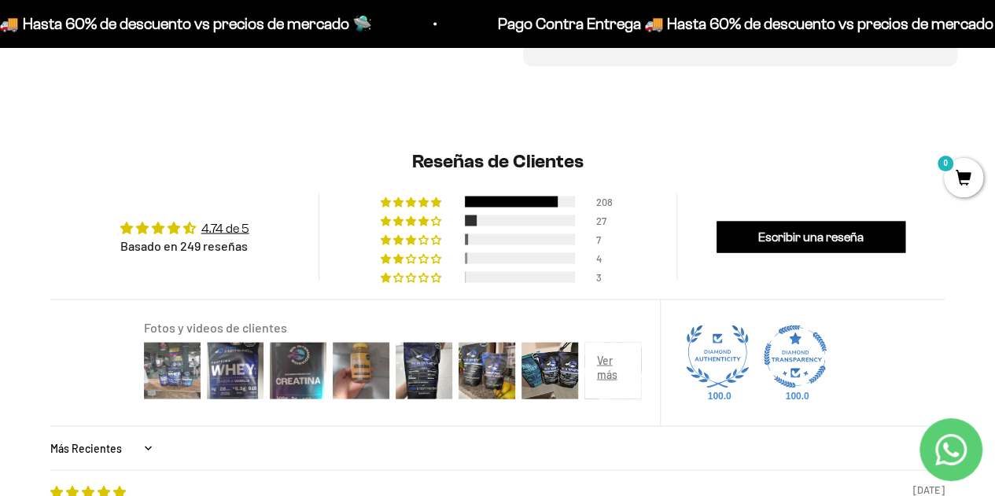
click at [170, 356] on img at bounding box center [172, 370] width 63 height 63
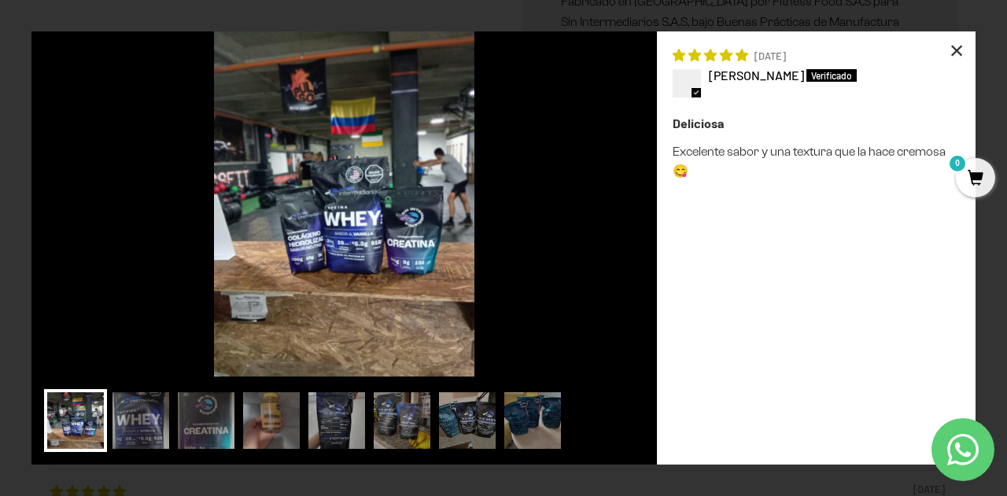
click at [954, 49] on div "×" at bounding box center [957, 50] width 38 height 38
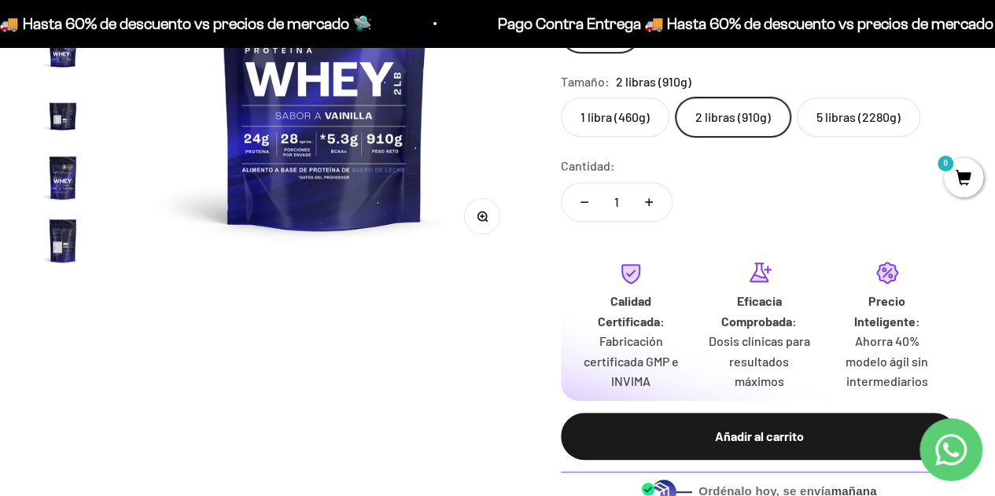
scroll to position [157, 0]
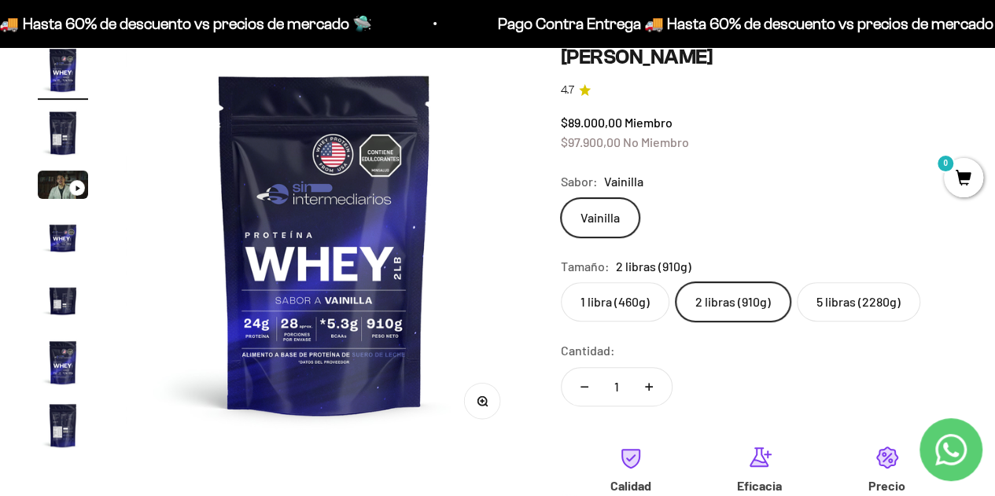
click at [65, 295] on img "Ir al artículo 5" at bounding box center [63, 300] width 50 height 50
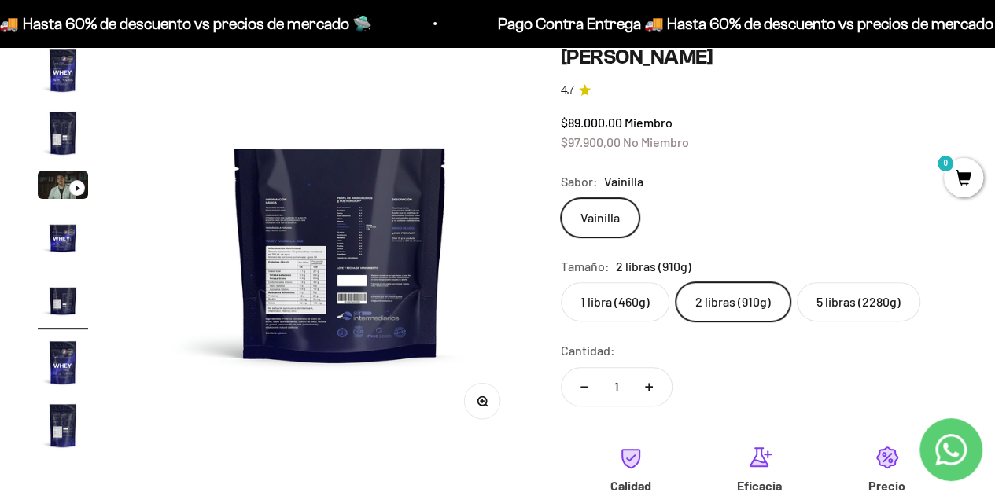
scroll to position [0, 1625]
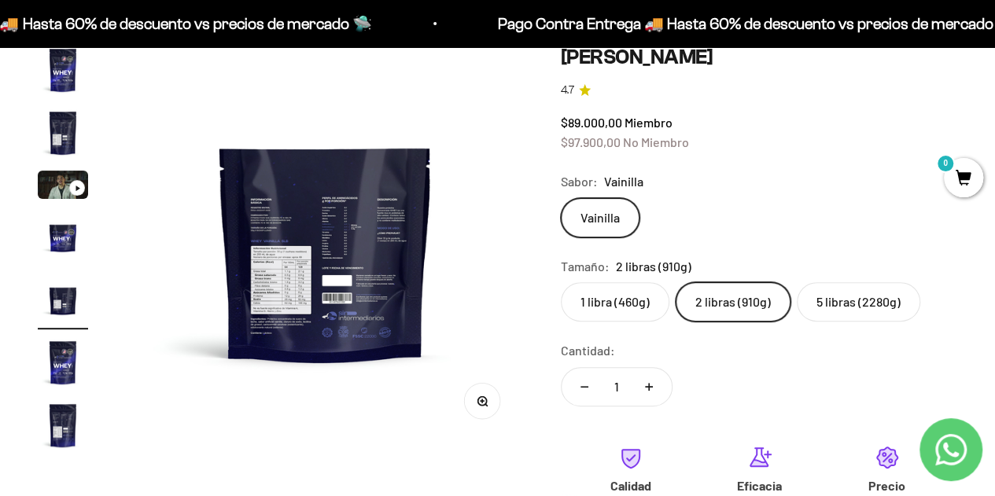
click at [74, 134] on img "Ir al artículo 2" at bounding box center [63, 133] width 50 height 50
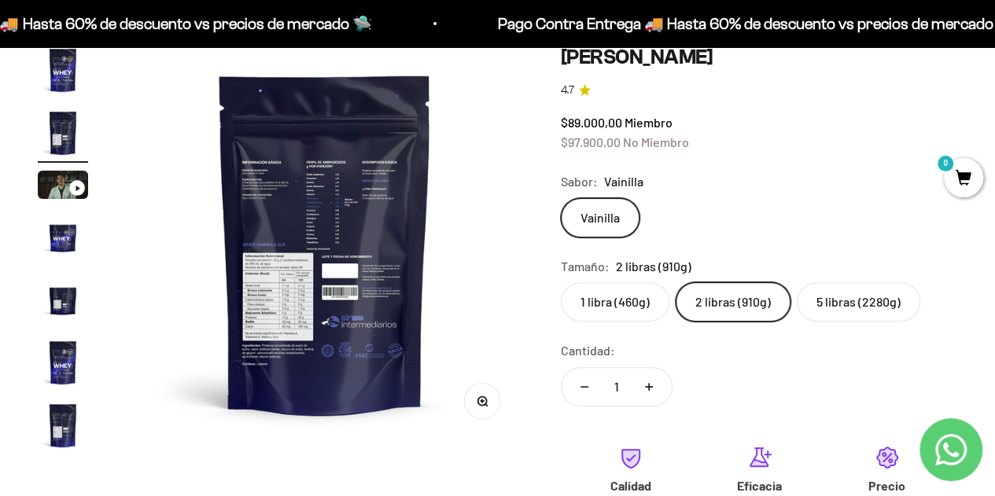
click at [359, 290] on img at bounding box center [325, 243] width 397 height 397
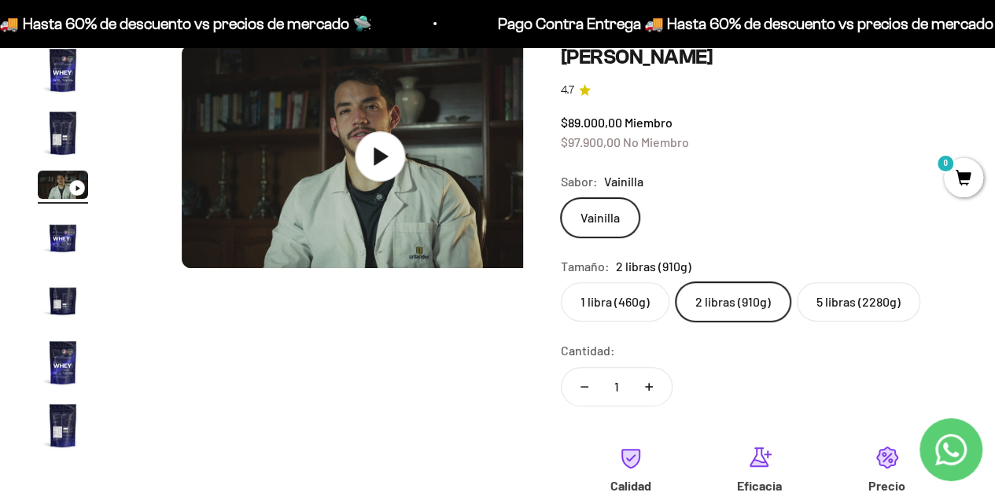
scroll to position [0, 812]
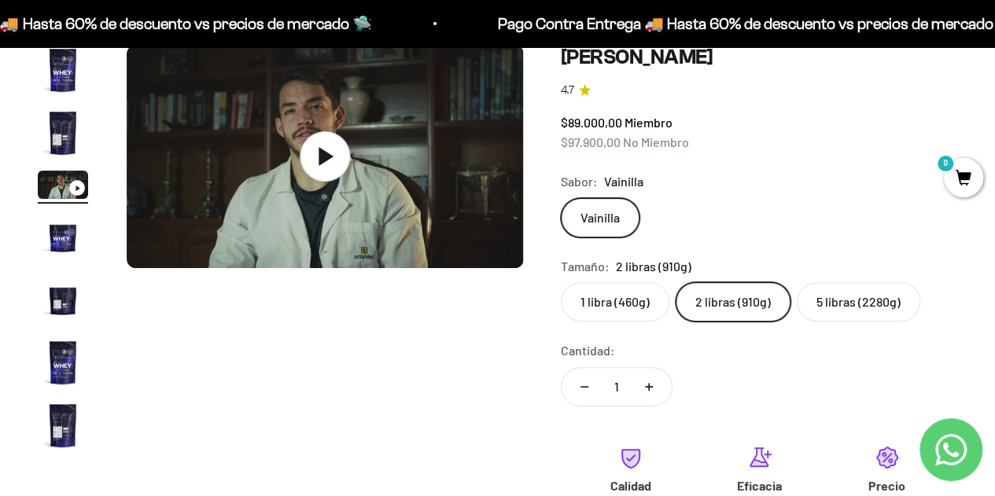
click at [64, 125] on img "Ir al artículo 2" at bounding box center [63, 133] width 50 height 50
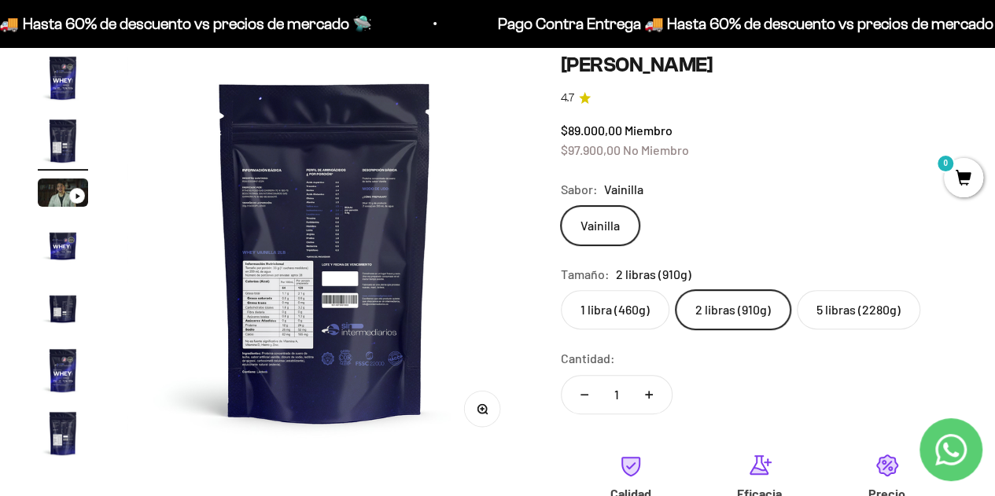
scroll to position [101, 0]
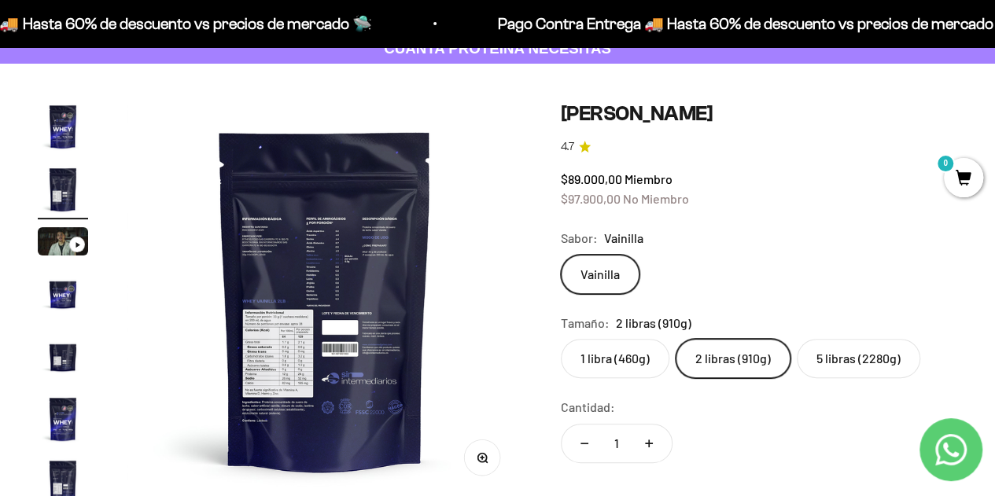
click at [61, 119] on img "Ir al artículo 1" at bounding box center [63, 126] width 50 height 50
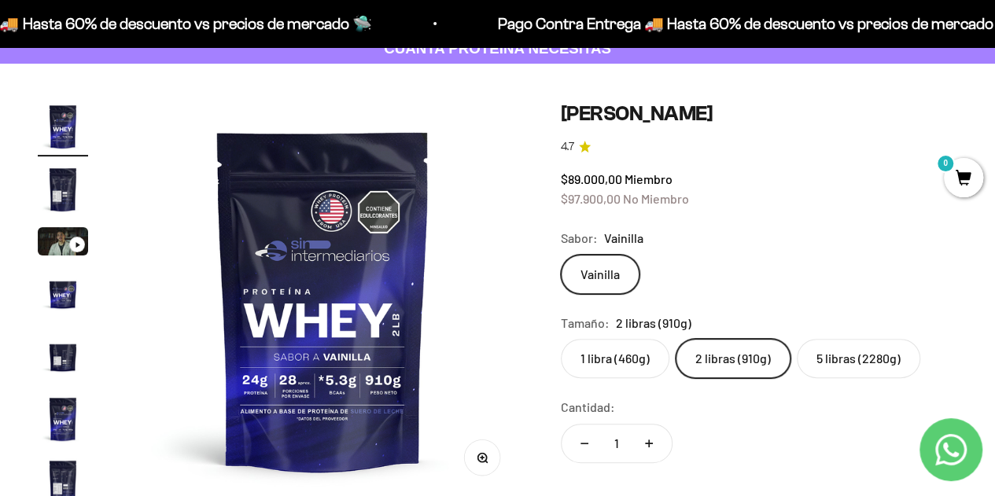
scroll to position [0, 0]
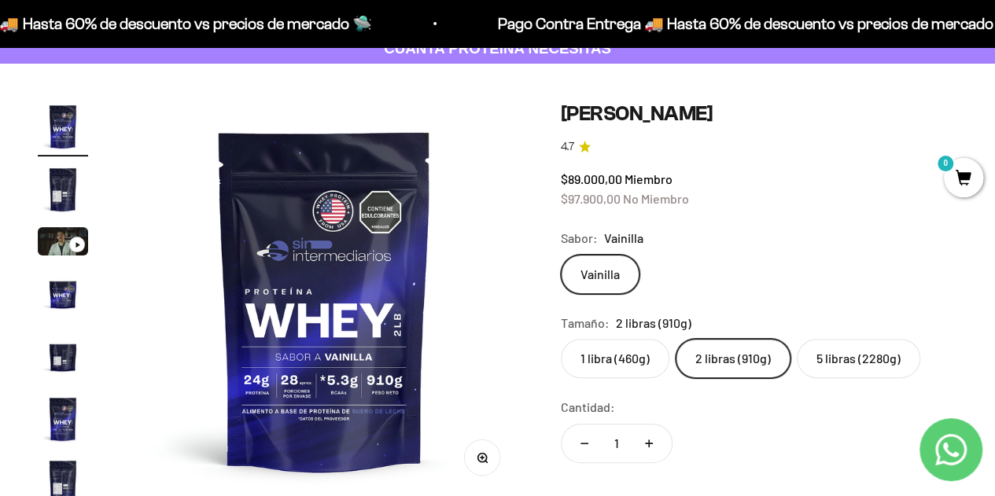
click at [853, 363] on label "5 libras (2280g)" at bounding box center [859, 358] width 124 height 39
click at [561, 339] on input "5 libras (2280g)" at bounding box center [560, 338] width 1 height 1
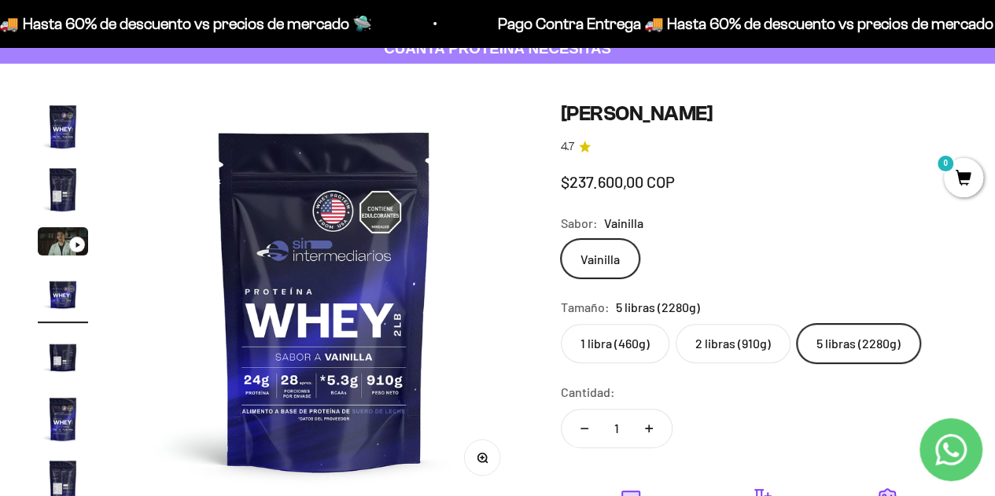
scroll to position [0, 1219]
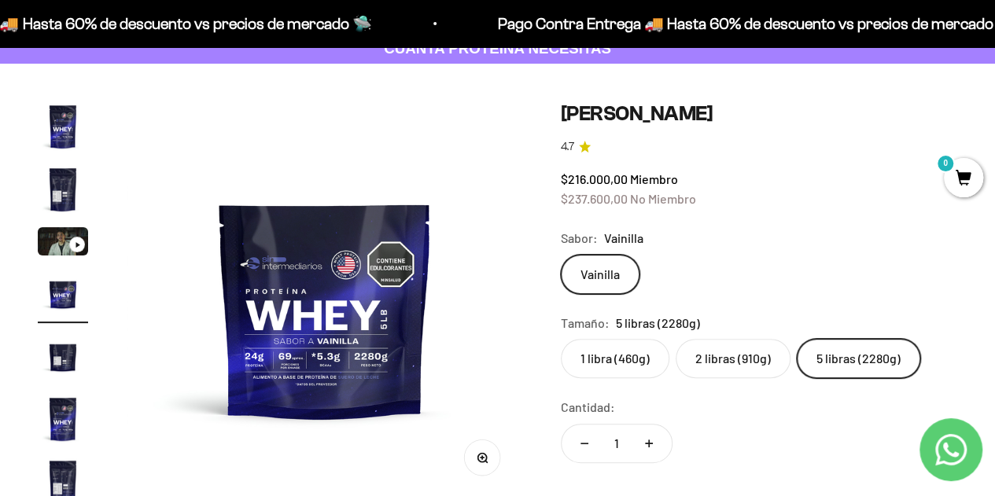
click at [727, 361] on label "2 libras (910g)" at bounding box center [733, 358] width 115 height 39
click at [561, 339] on input "2 libras (910g)" at bounding box center [560, 338] width 1 height 1
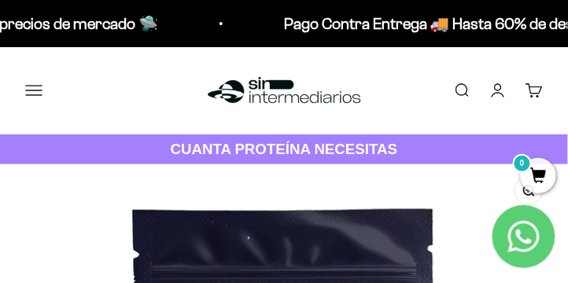
click at [36, 95] on button "Menú" at bounding box center [33, 90] width 17 height 17
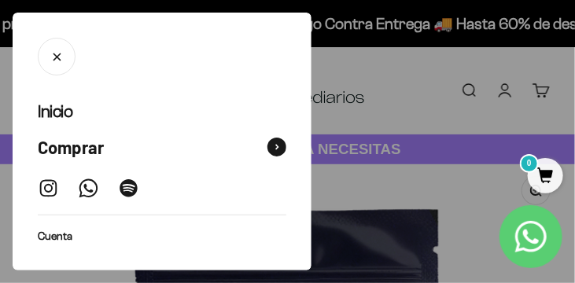
click at [85, 142] on span "Comprar" at bounding box center [71, 147] width 66 height 23
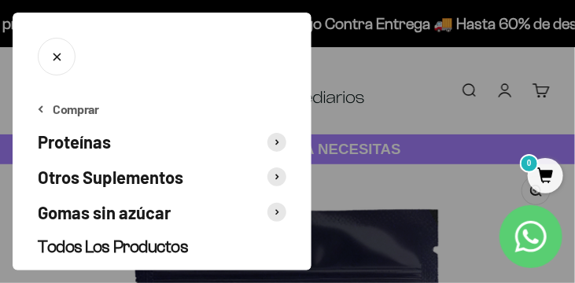
click at [99, 146] on span "Proteínas" at bounding box center [74, 142] width 73 height 23
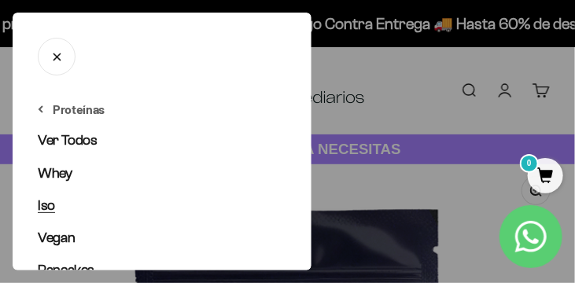
click at [50, 204] on span "Iso" at bounding box center [46, 205] width 17 height 16
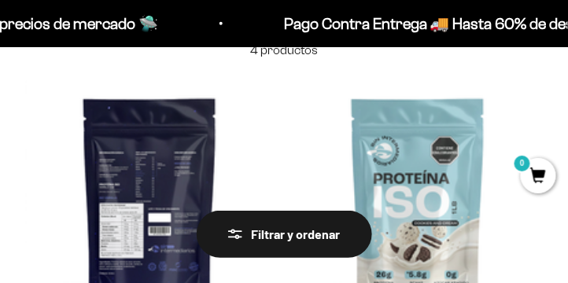
scroll to position [224, 0]
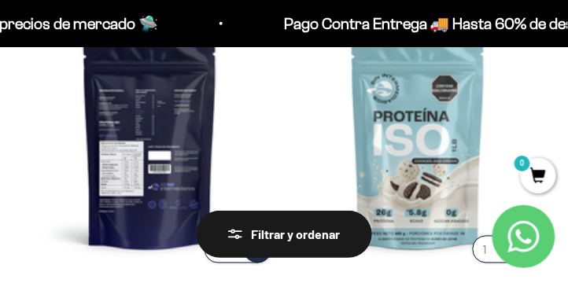
click at [159, 124] on img at bounding box center [149, 141] width 249 height 249
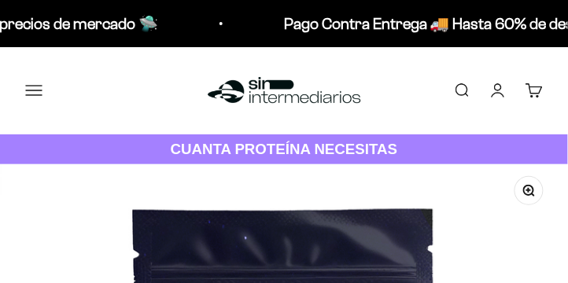
scroll to position [0, 1710]
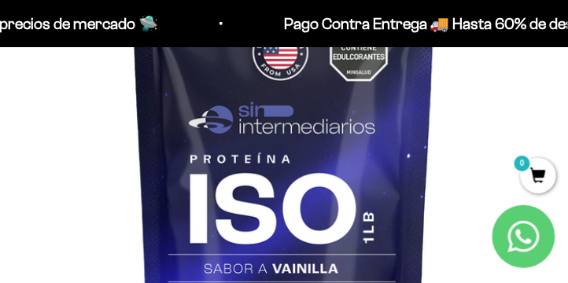
click at [362, 227] on img at bounding box center [284, 179] width 568 height 568
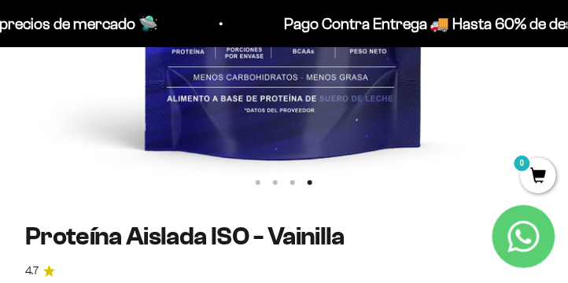
scroll to position [584, 0]
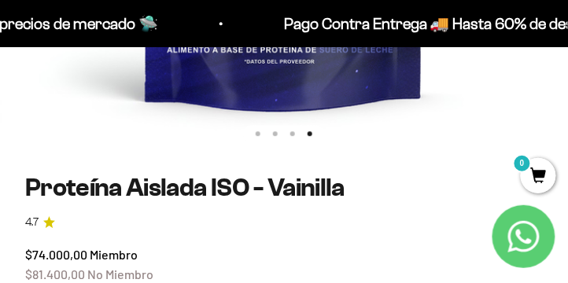
click at [293, 136] on button "Ir al artículo 3" at bounding box center [292, 133] width 5 height 5
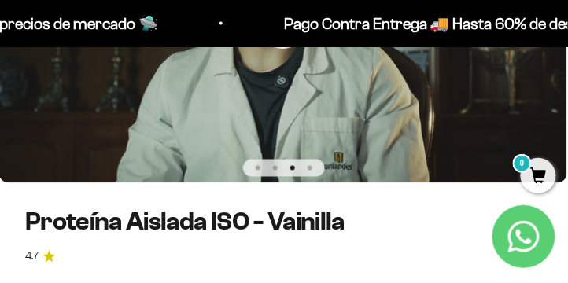
scroll to position [360, 0]
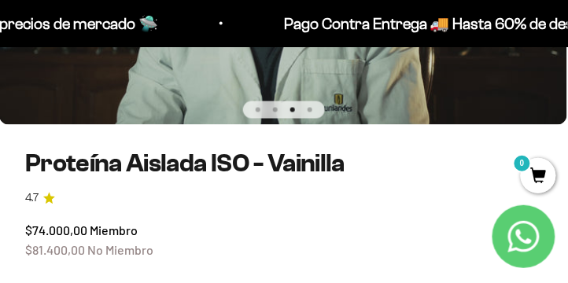
click at [274, 113] on button "Ir al artículo 2" at bounding box center [275, 110] width 5 height 5
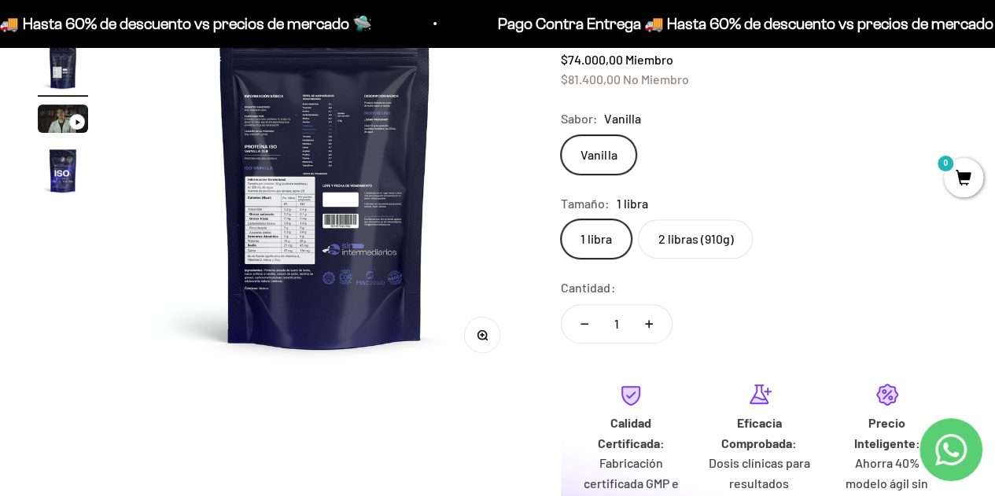
scroll to position [124, 0]
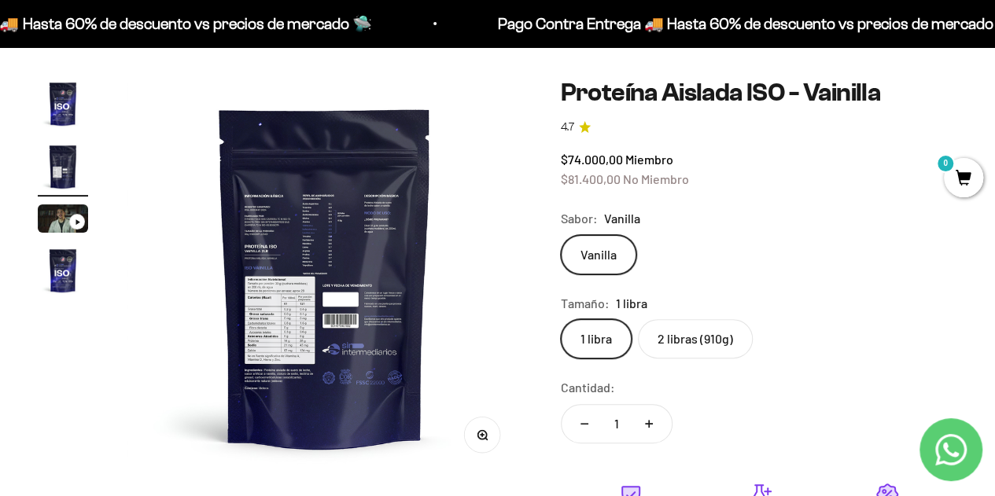
click at [61, 112] on img "Ir al artículo 1" at bounding box center [63, 104] width 50 height 50
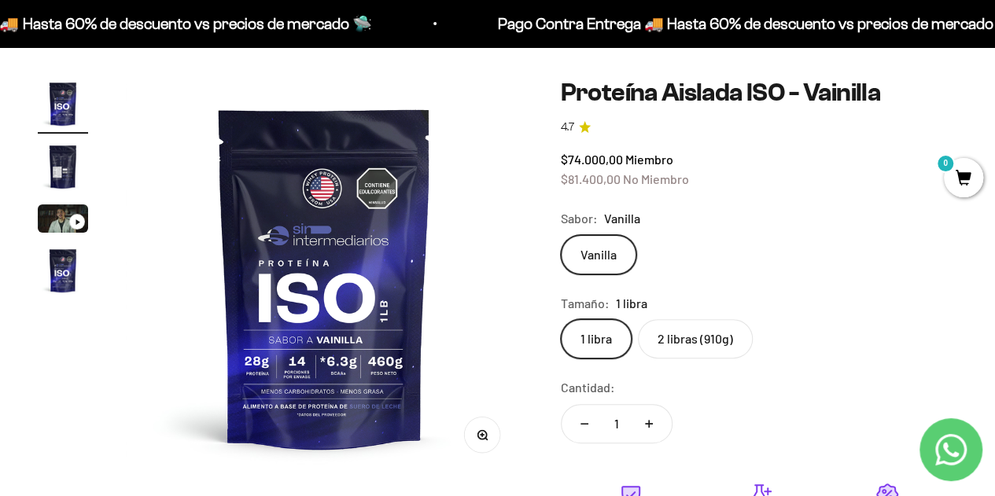
scroll to position [124, 0]
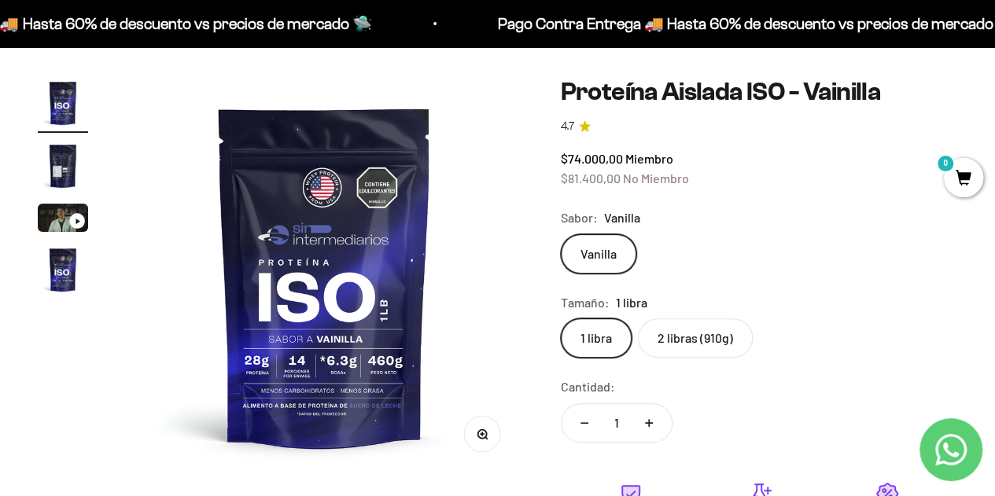
click at [567, 282] on label "2 libras (910g)" at bounding box center [695, 338] width 115 height 39
click at [561, 282] on input "2 libras (910g)" at bounding box center [560, 318] width 1 height 1
